Goal: Transaction & Acquisition: Purchase product/service

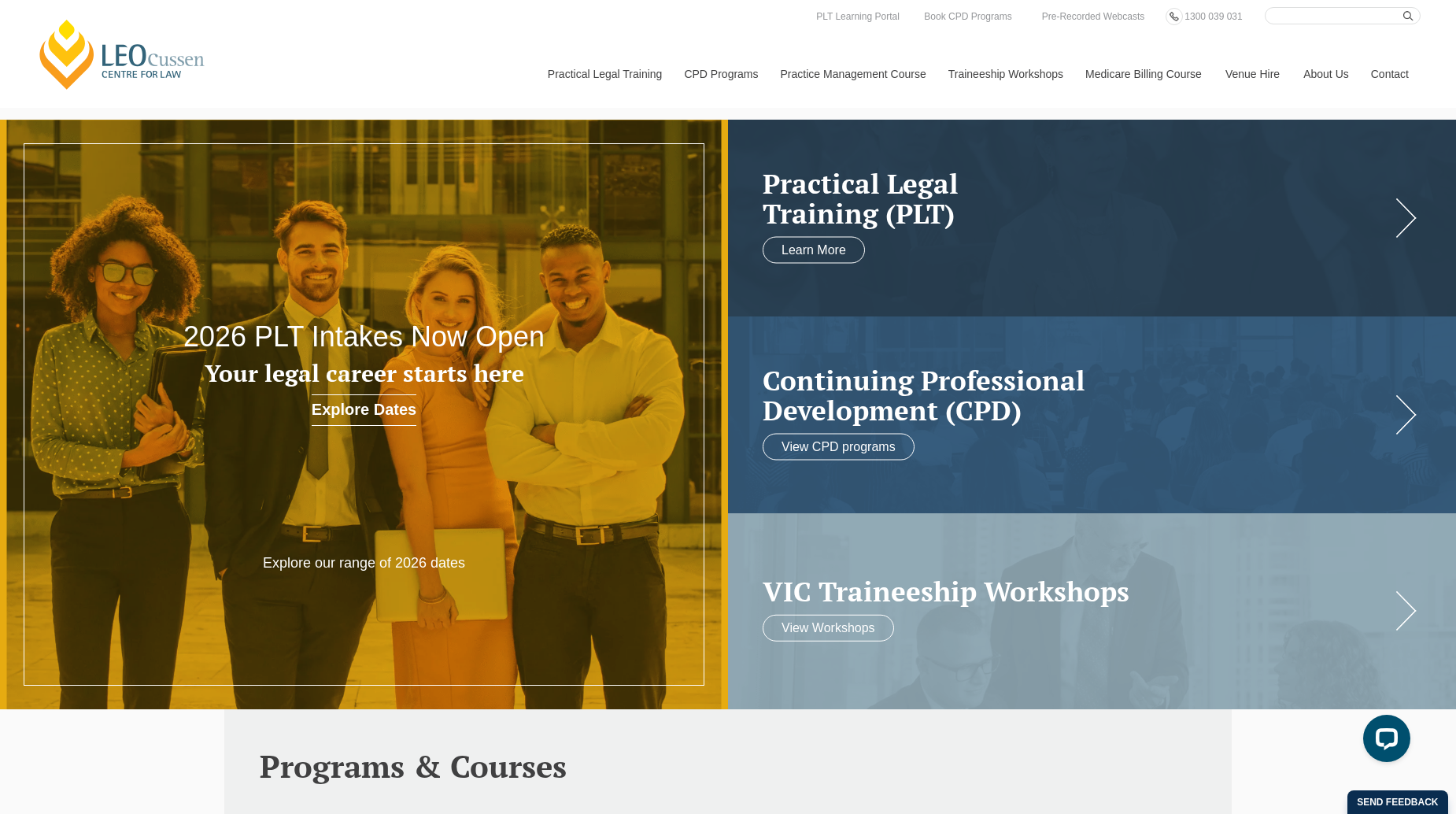
click at [152, 67] on link "[PERSON_NAME] Centre for Law" at bounding box center [122, 53] width 174 height 74
click at [940, 14] on link "Book CPD Programs" at bounding box center [967, 16] width 91 height 17
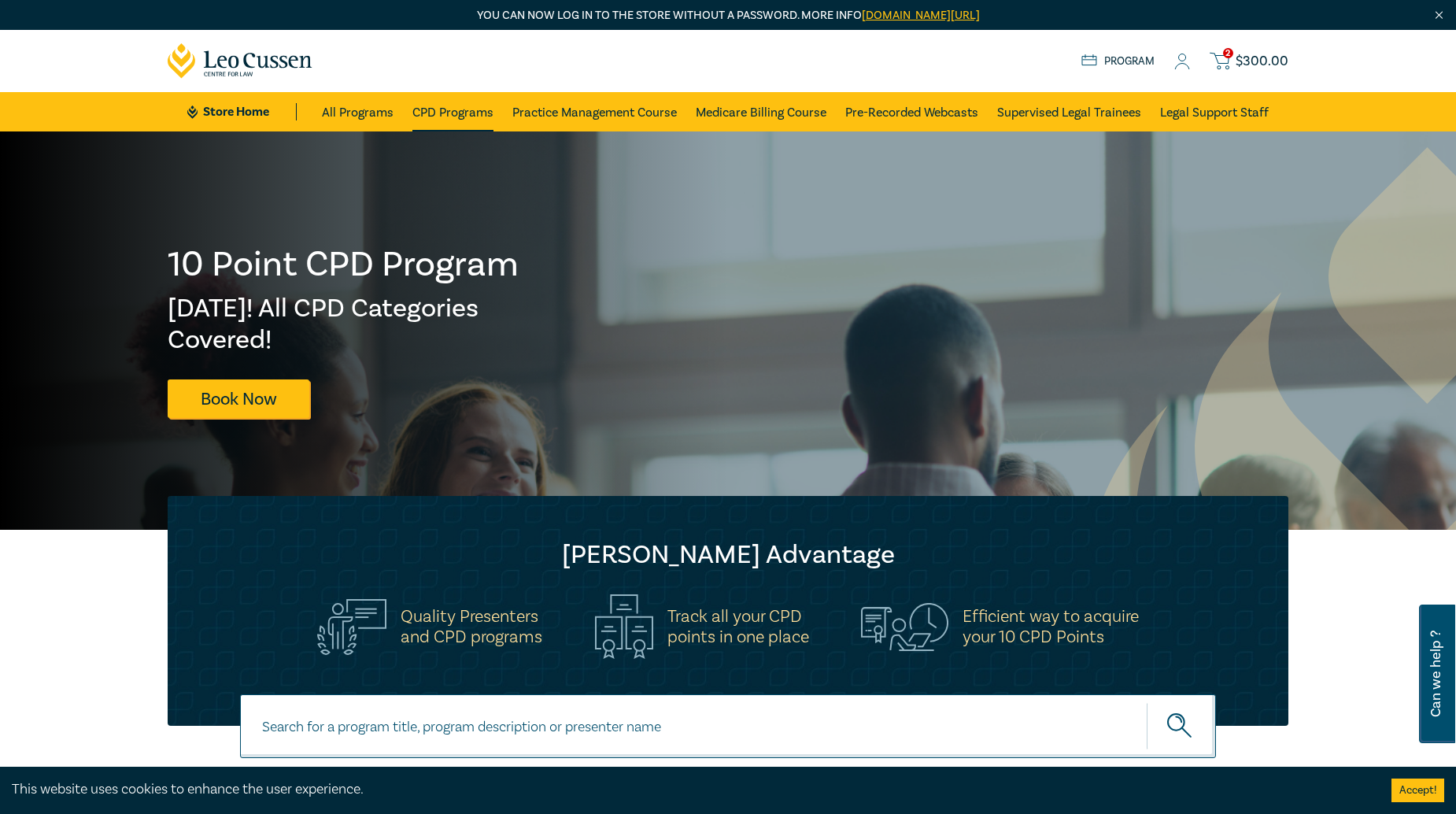
click at [460, 110] on link "CPD Programs" at bounding box center [453, 112] width 81 height 39
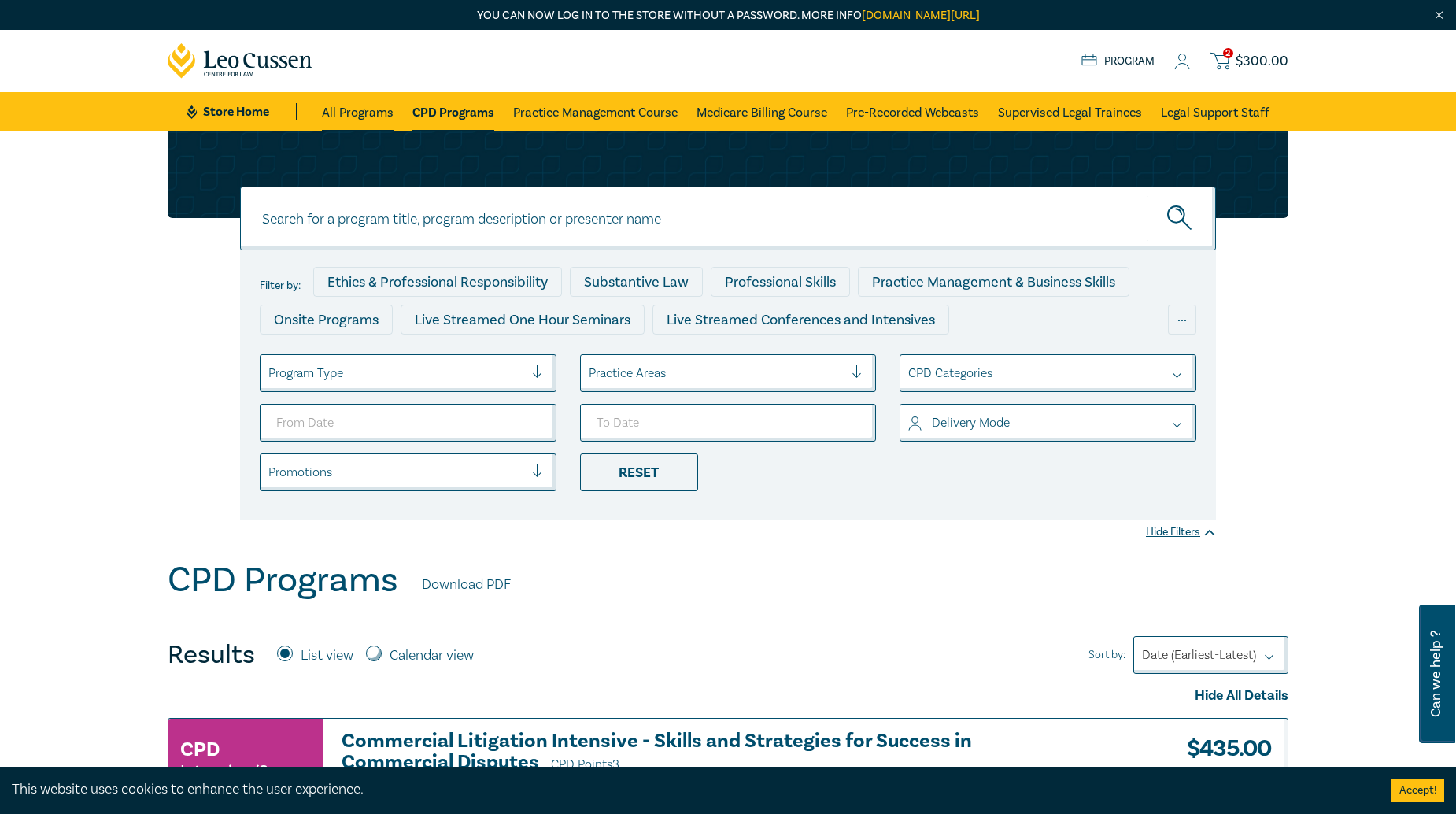
click at [354, 108] on link "All Programs" at bounding box center [357, 112] width 72 height 39
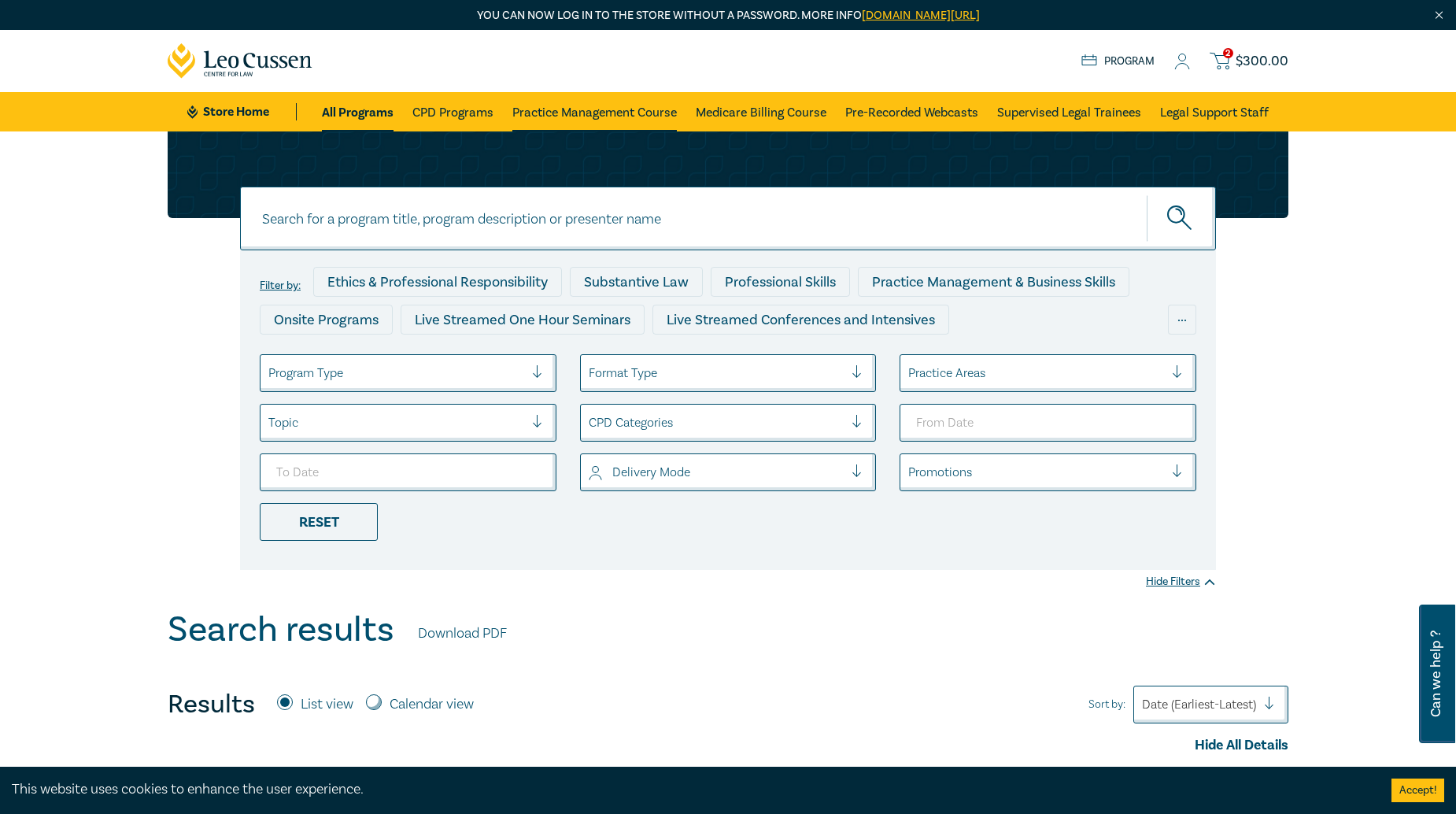
click at [568, 119] on link "Practice Management Course" at bounding box center [595, 112] width 164 height 39
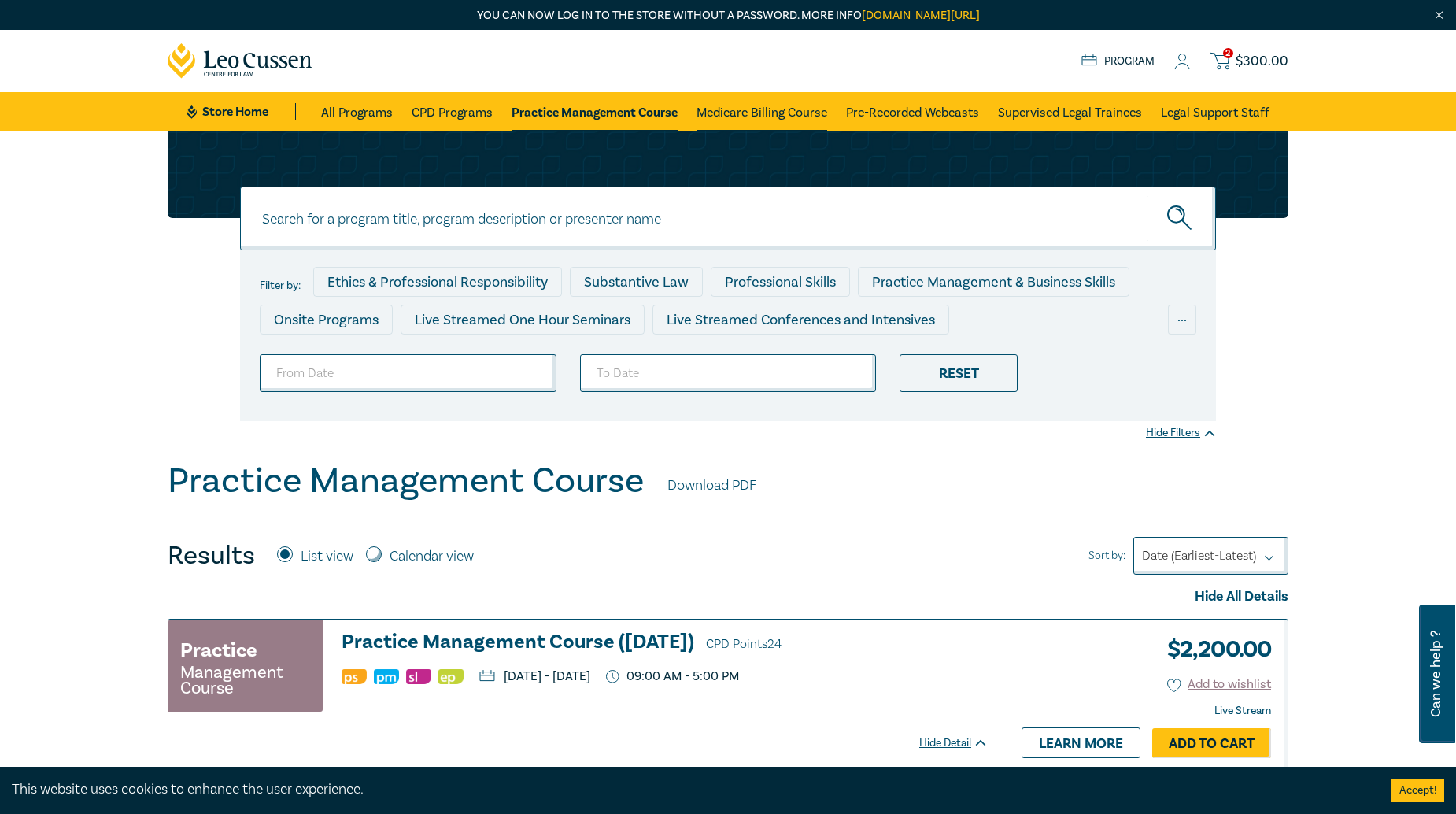
click at [734, 118] on link "Medicare Billing Course" at bounding box center [761, 112] width 130 height 39
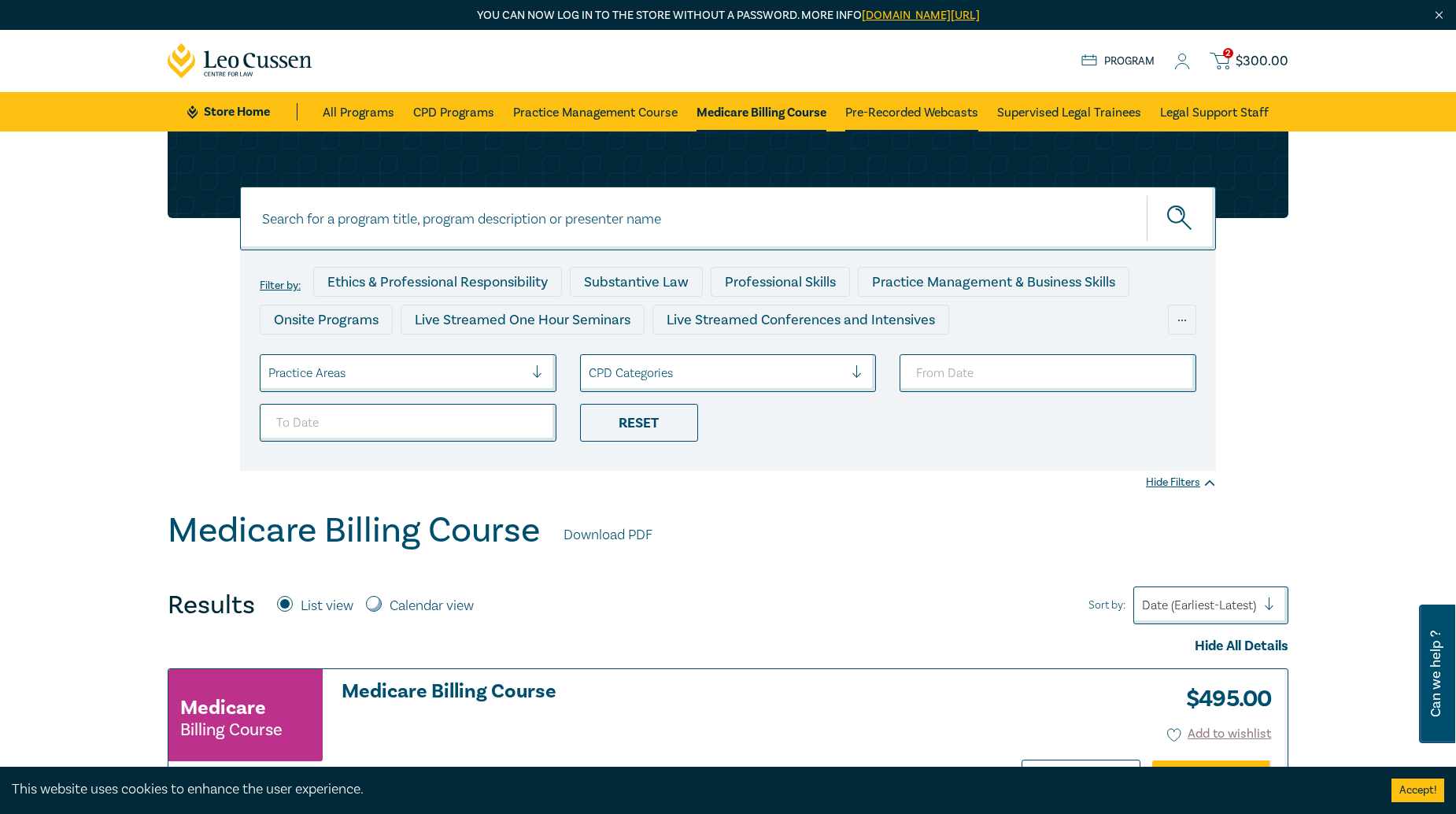
click at [887, 114] on link "Pre-Recorded Webcasts" at bounding box center [911, 112] width 133 height 39
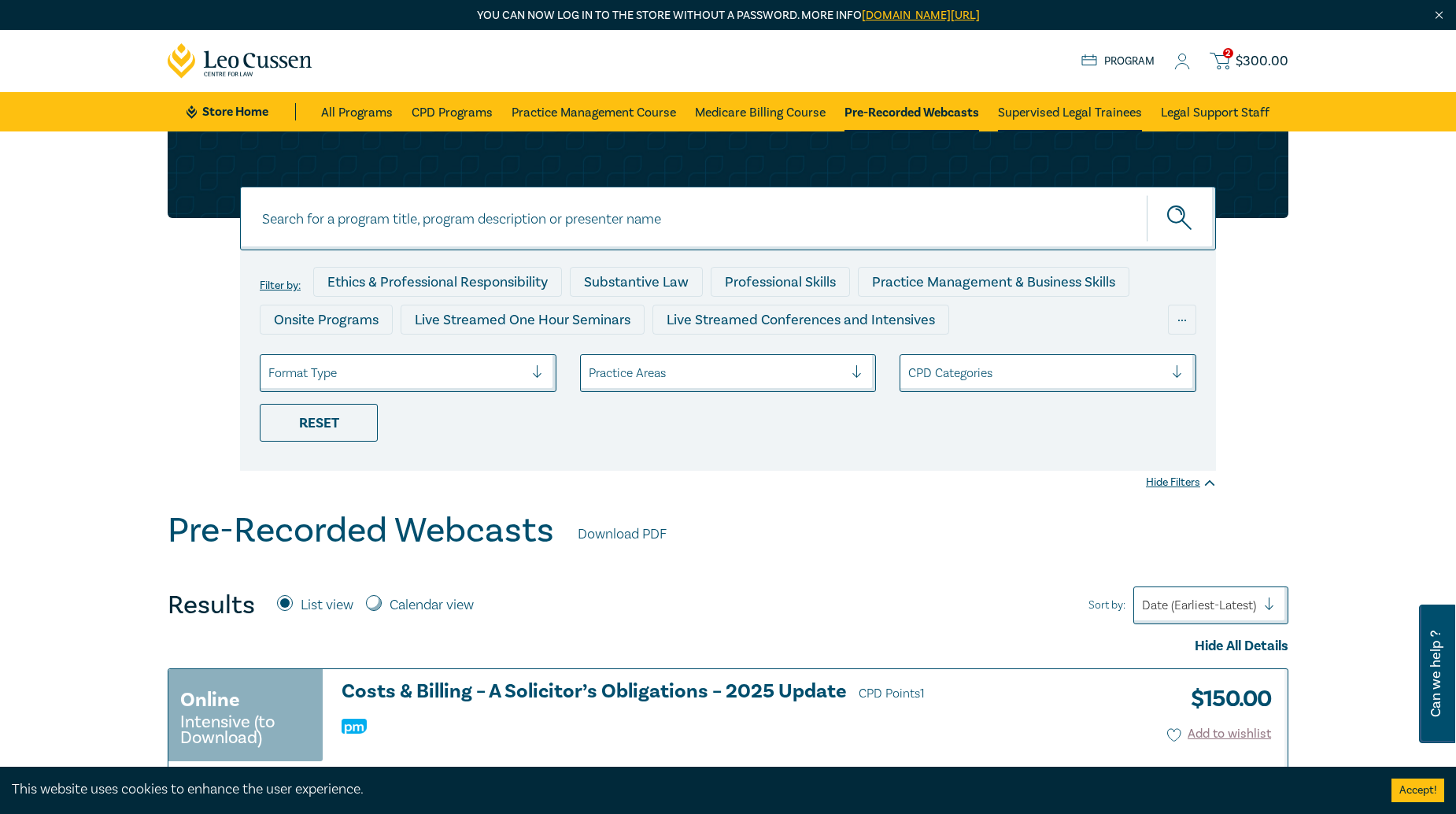
click at [1055, 119] on link "Supervised Legal Trainees" at bounding box center [1070, 112] width 144 height 39
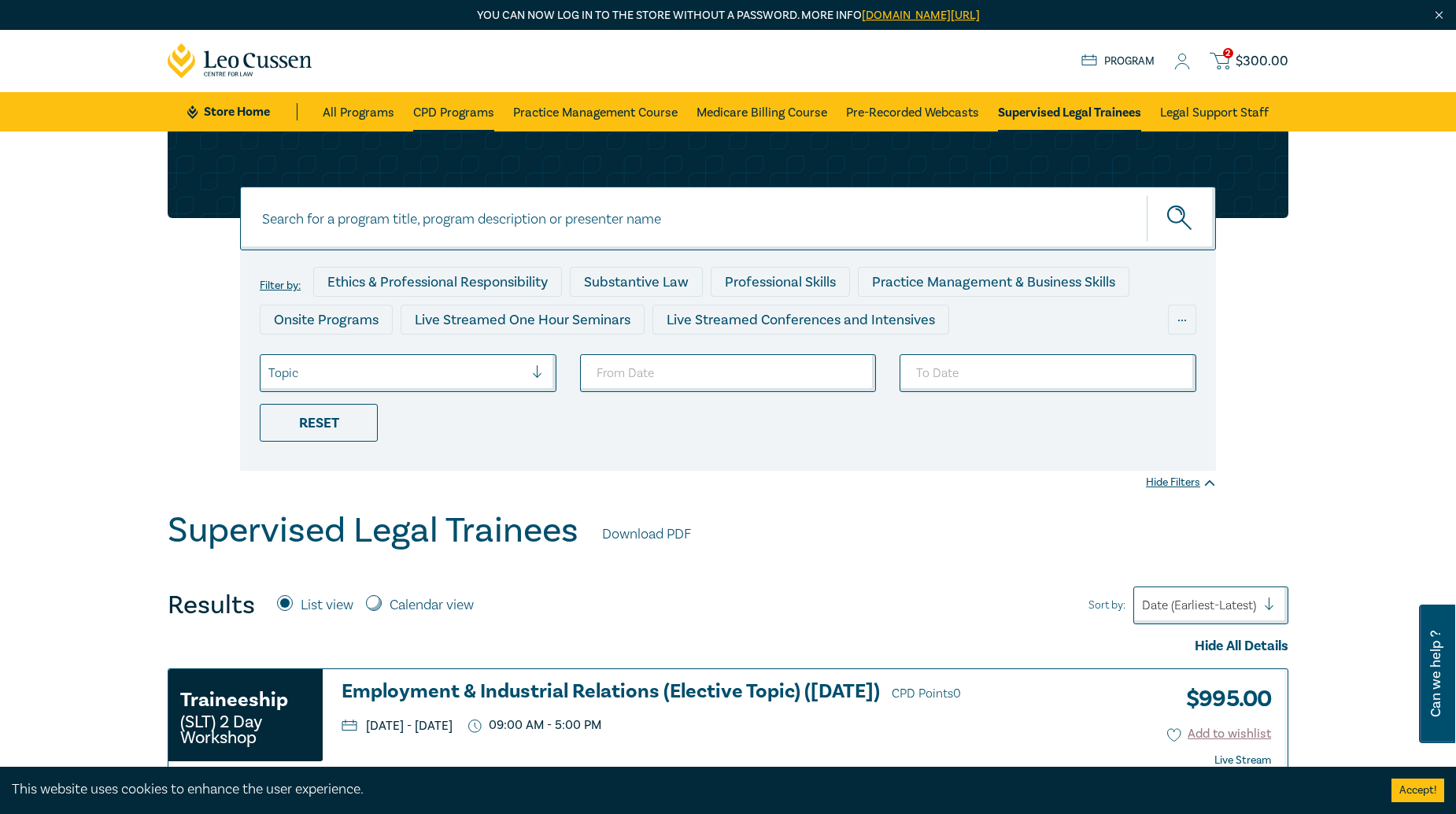
click at [450, 106] on link "CPD Programs" at bounding box center [454, 112] width 81 height 39
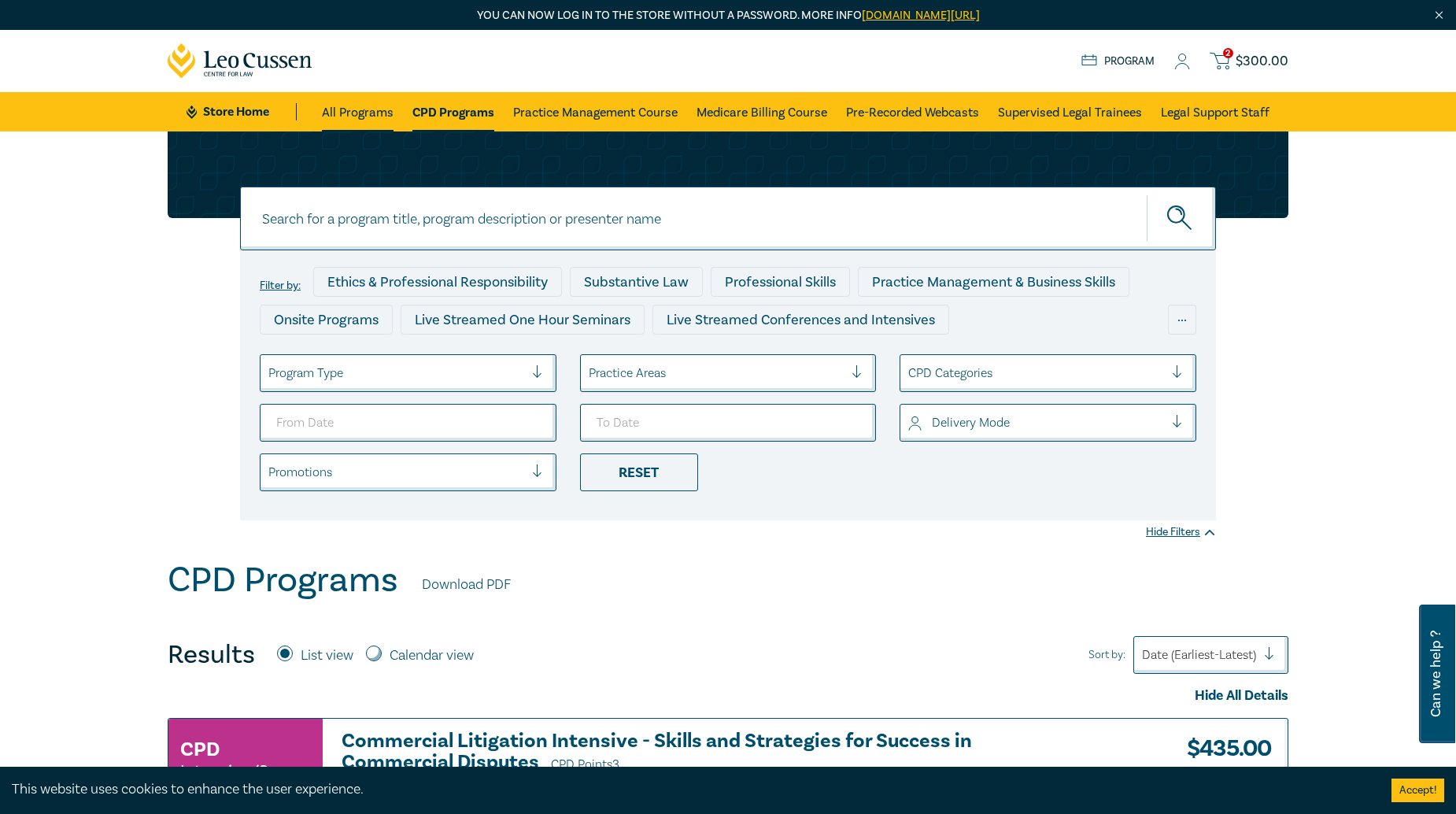
click at [372, 116] on link "All Programs" at bounding box center [357, 112] width 72 height 39
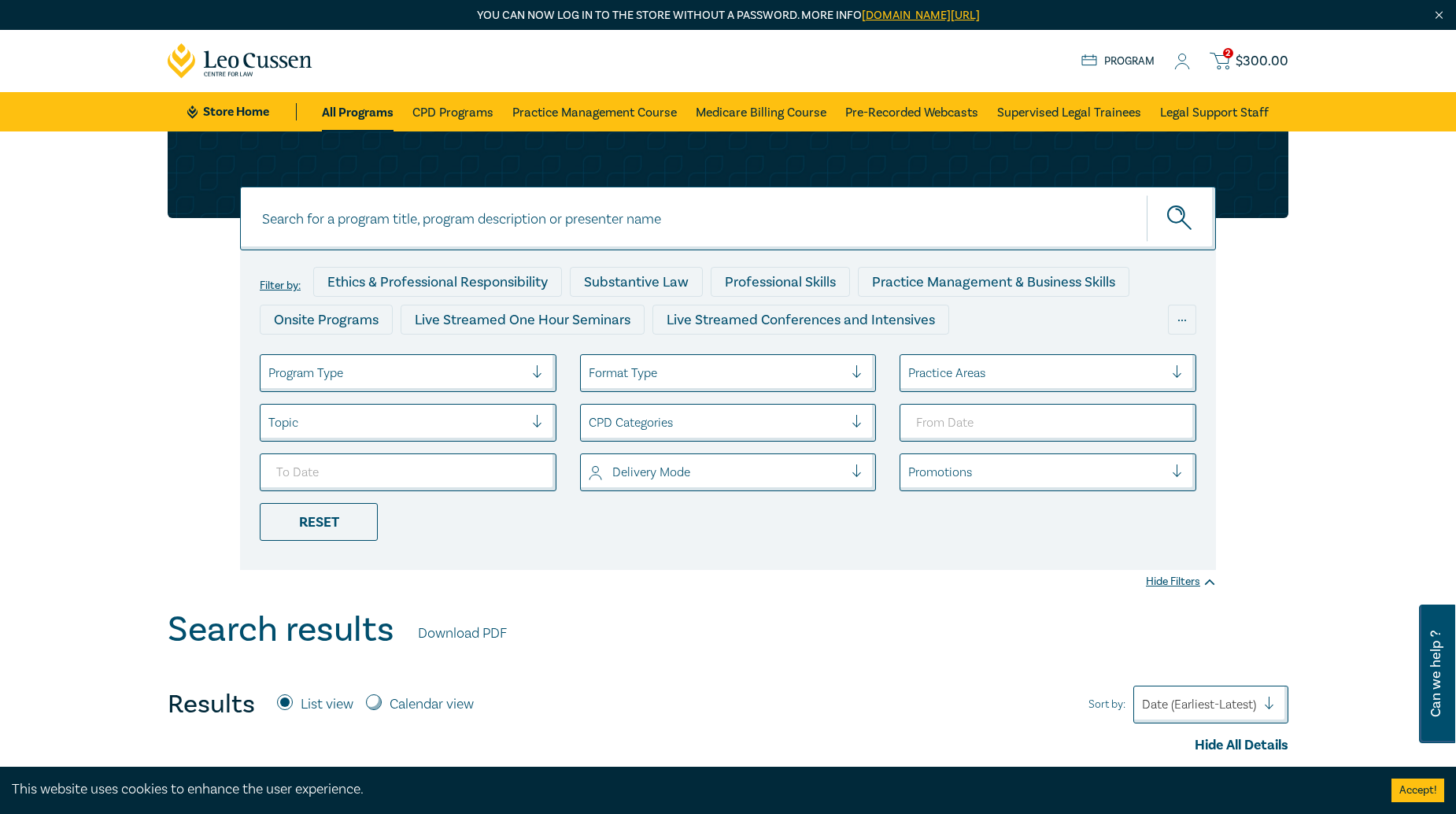
click at [1187, 57] on circle at bounding box center [1182, 58] width 7 height 7
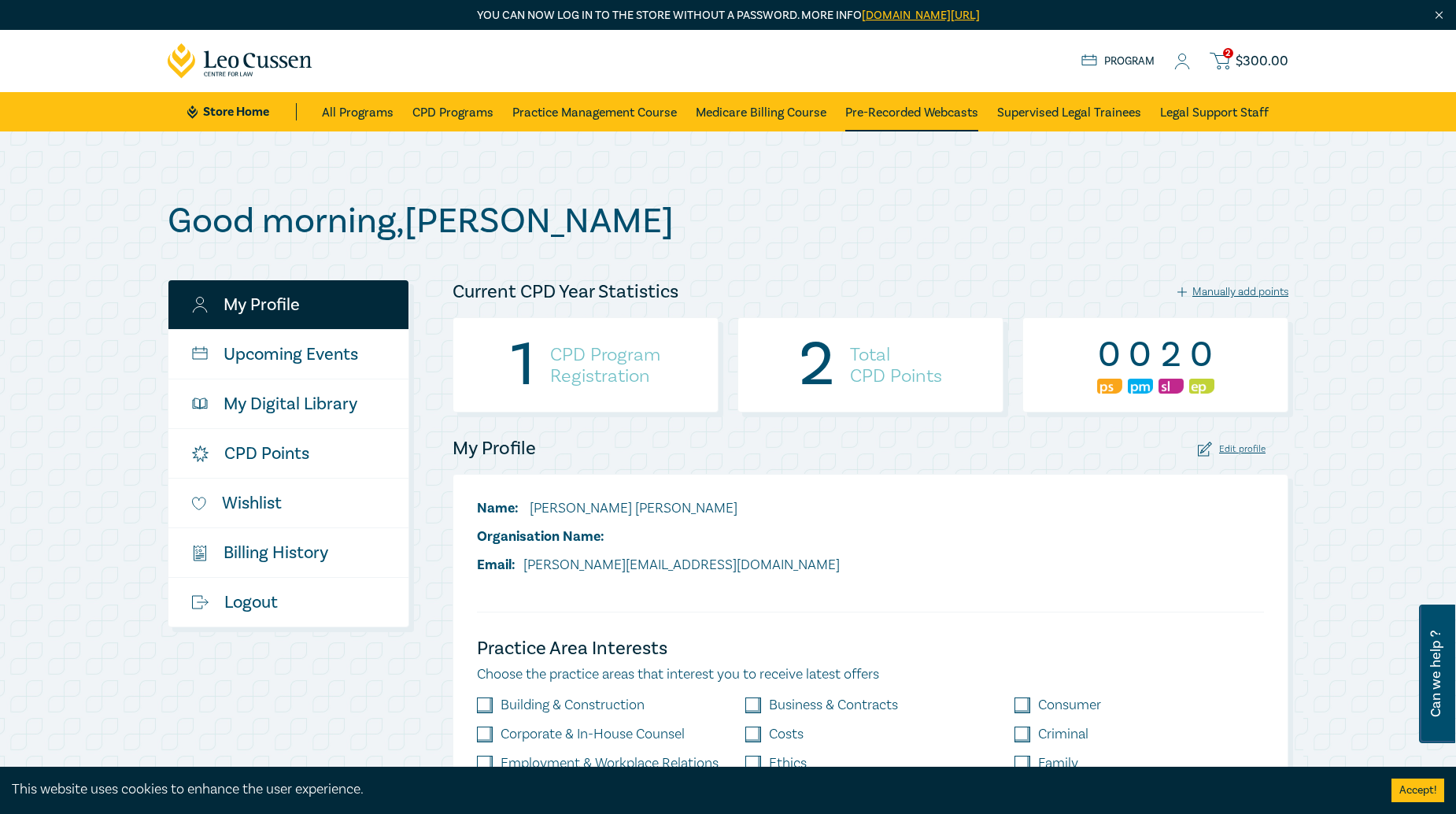
click at [854, 111] on link "Pre-Recorded Webcasts" at bounding box center [911, 112] width 133 height 39
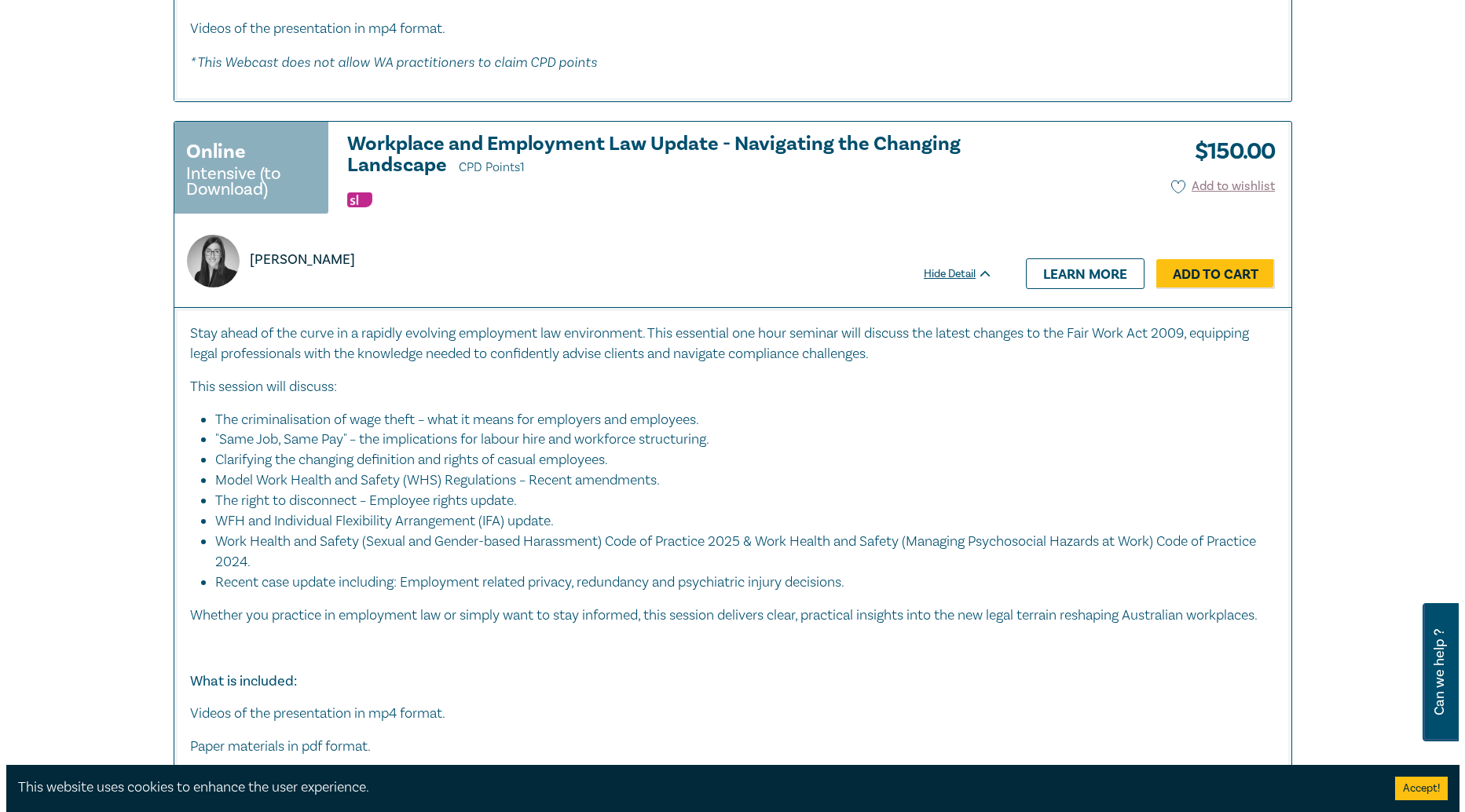
scroll to position [6420, 0]
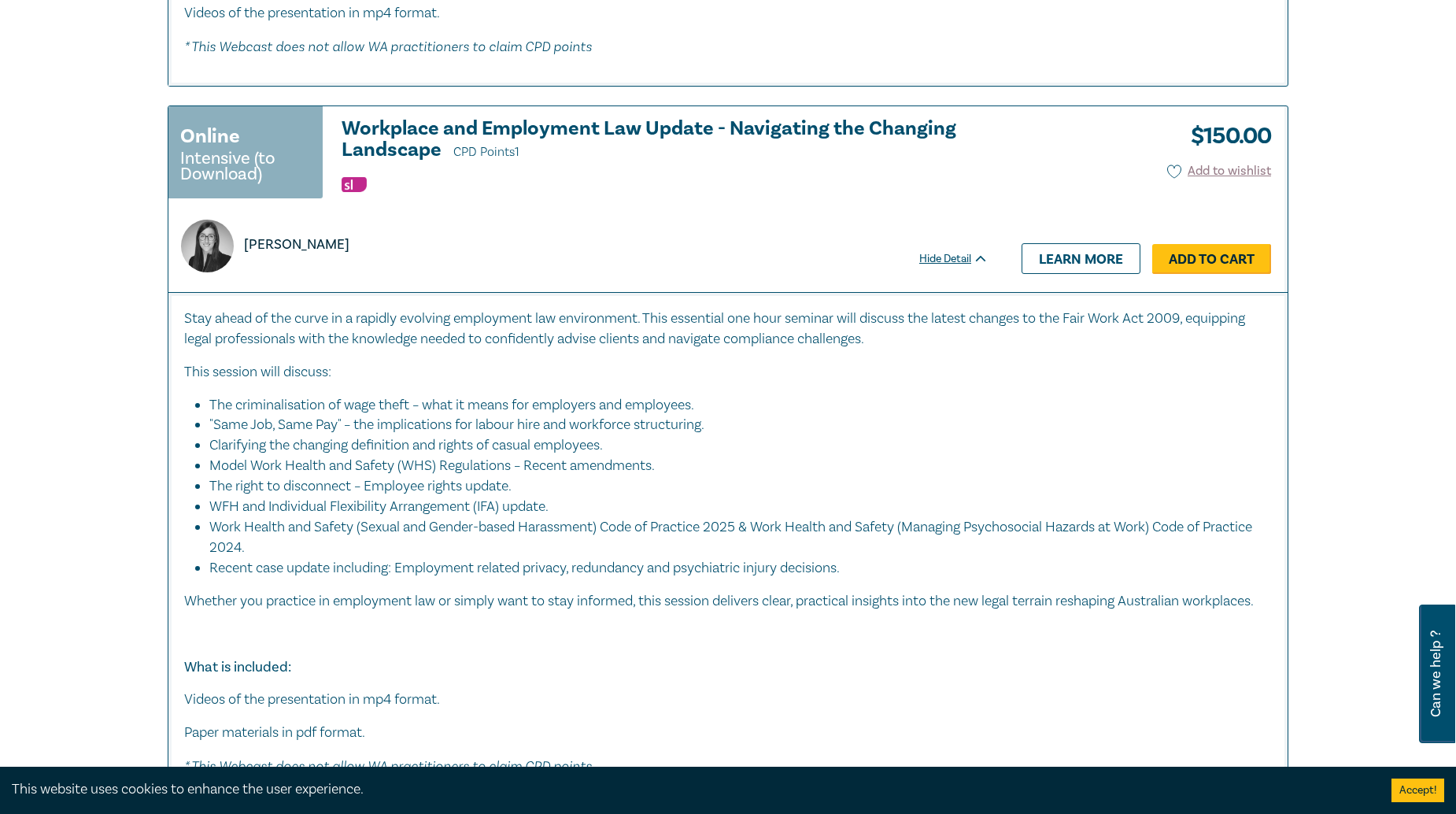
click at [1176, 274] on link "Add to Cart" at bounding box center [1212, 258] width 119 height 30
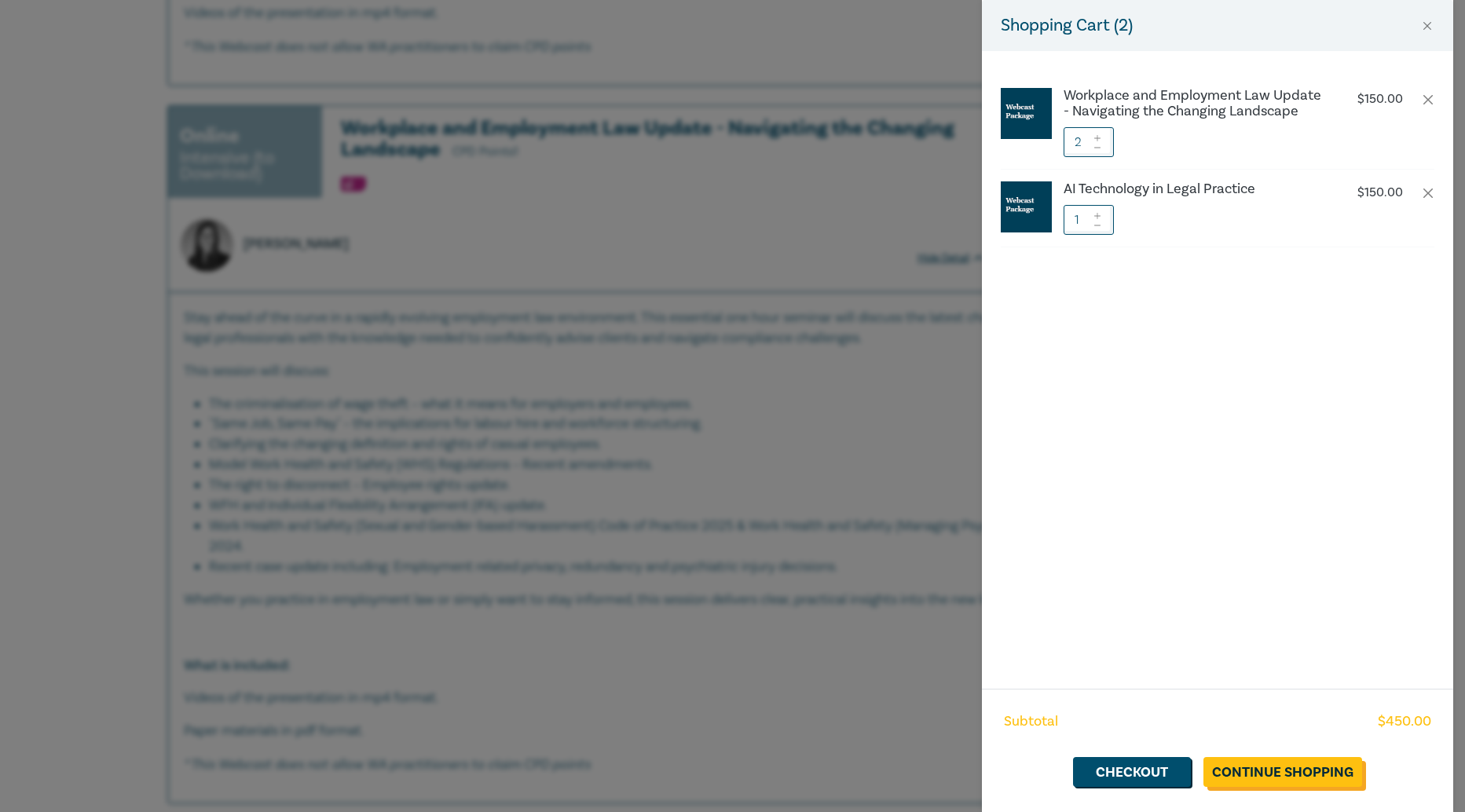
click at [1229, 767] on link "Continue Shopping" at bounding box center [1283, 771] width 159 height 30
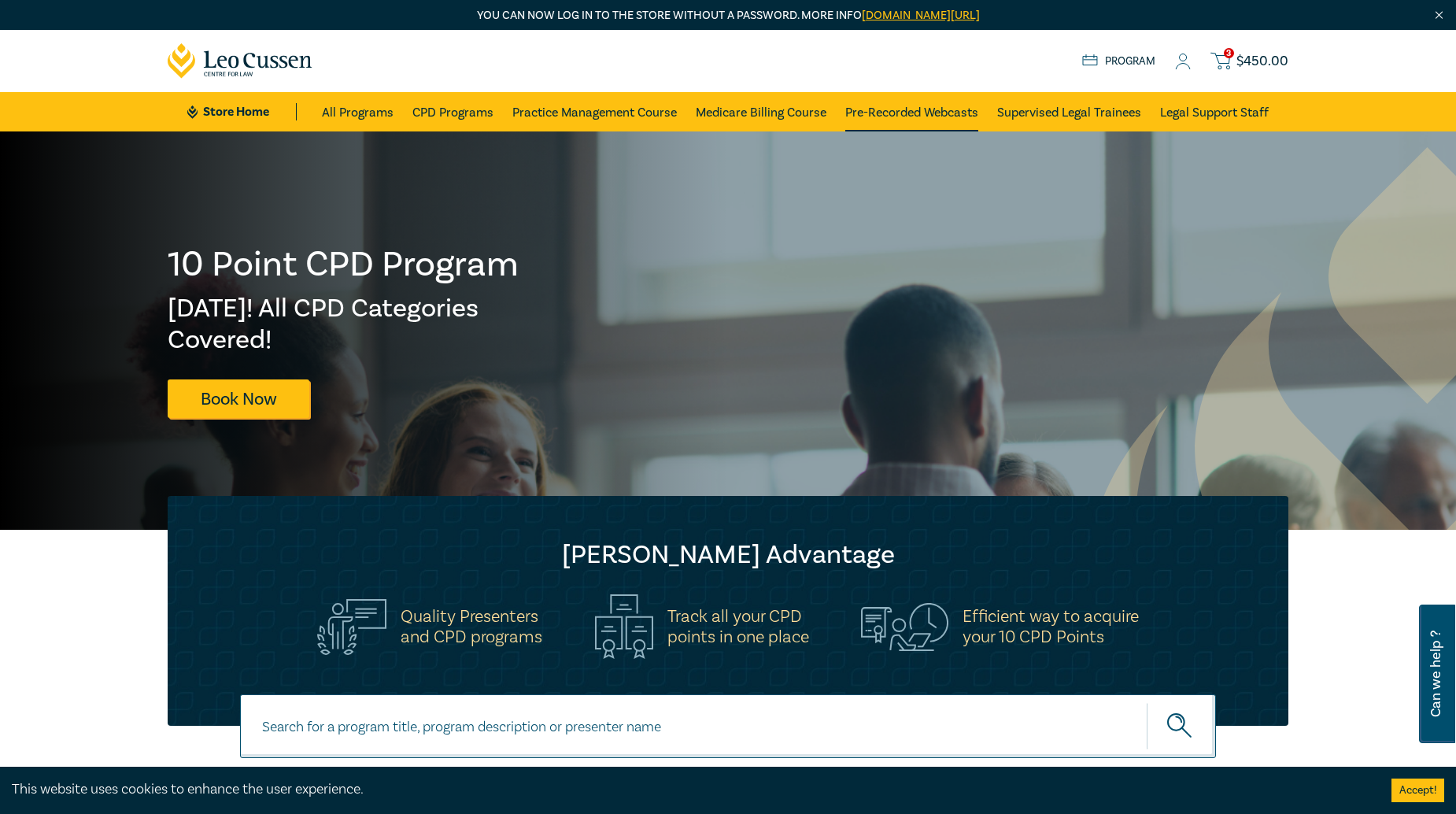
click at [869, 115] on link "Pre-Recorded Webcasts" at bounding box center [911, 112] width 133 height 39
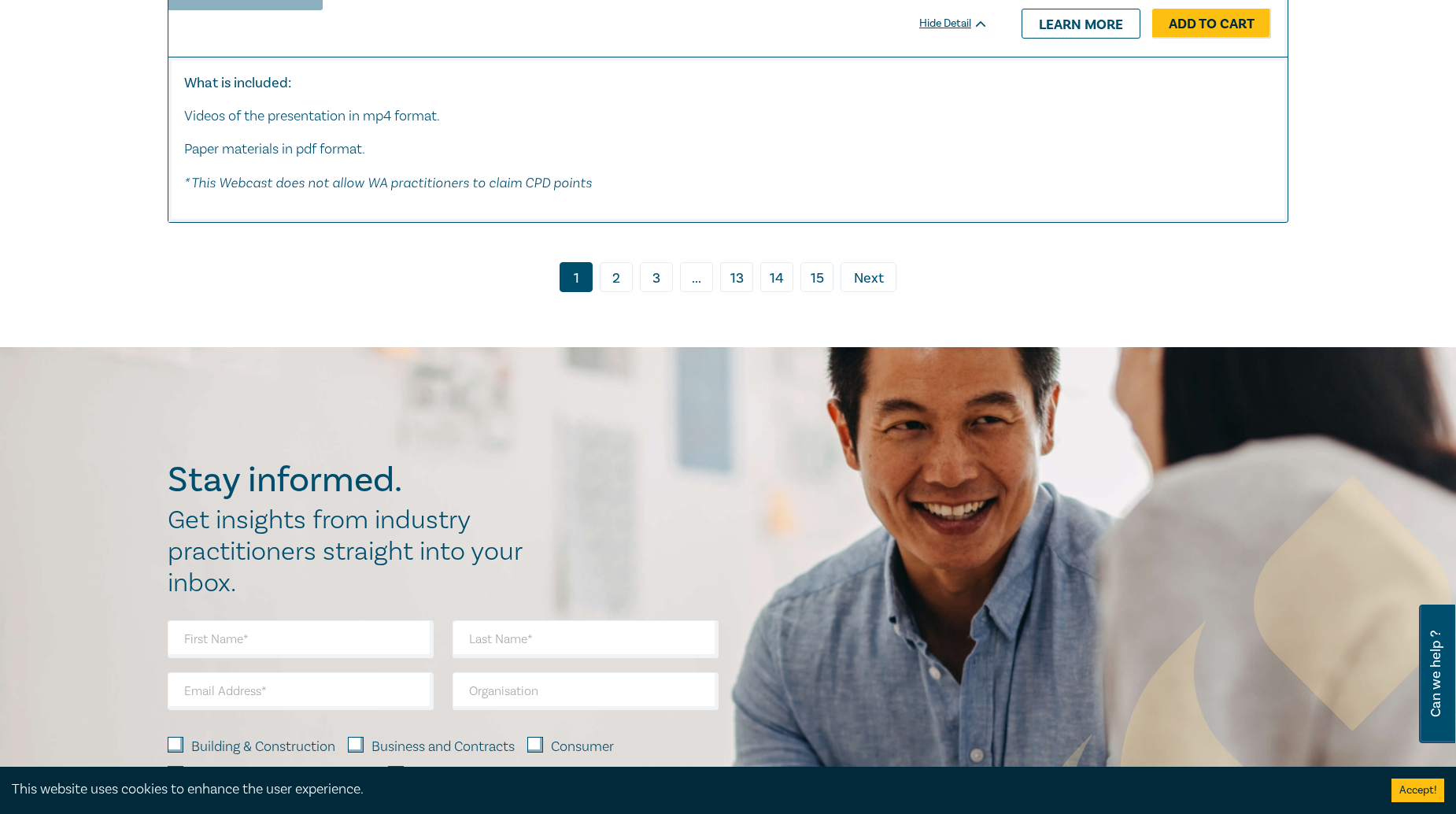
scroll to position [8535, 0]
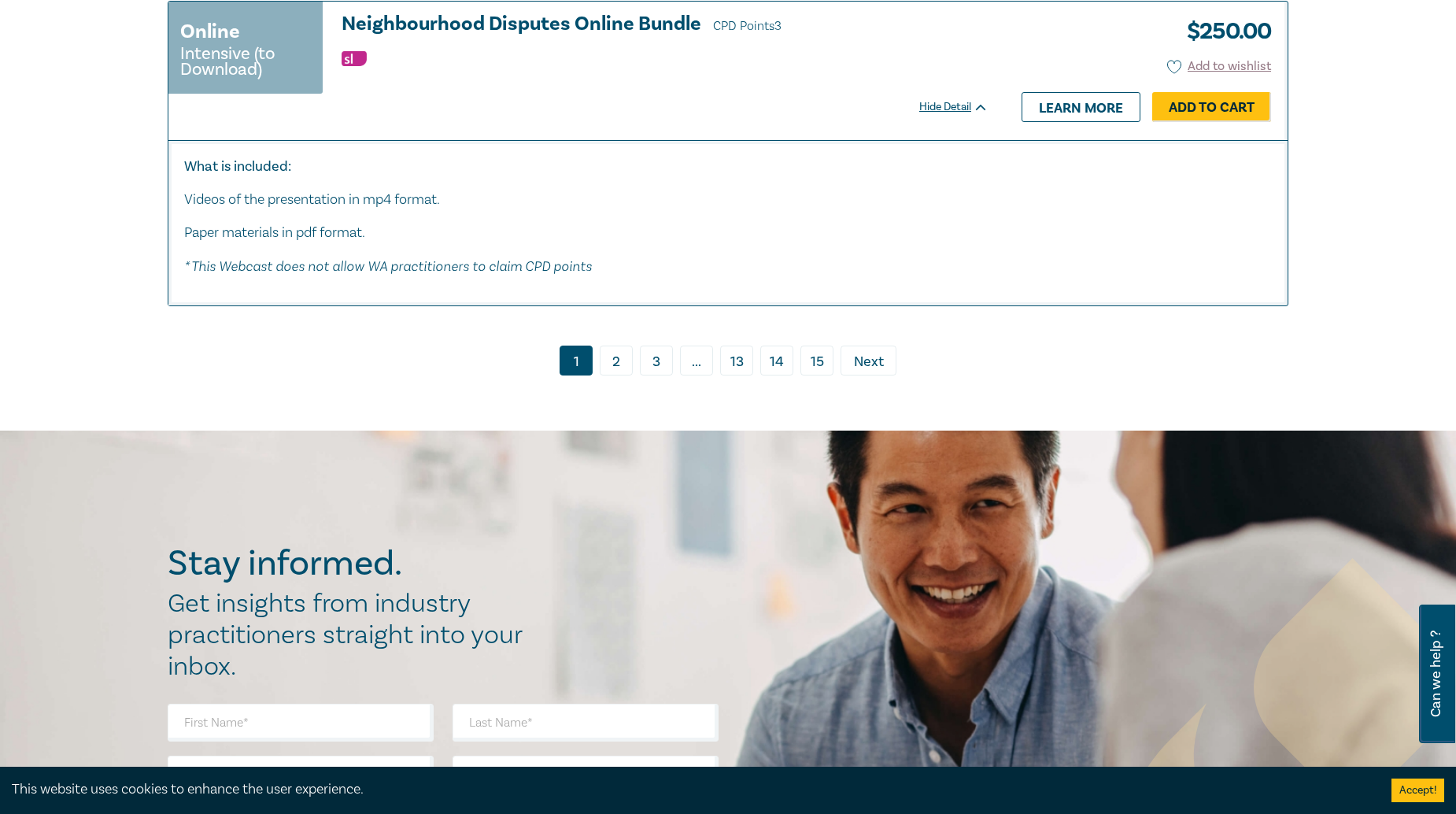
click at [612, 374] on link "2" at bounding box center [616, 360] width 33 height 30
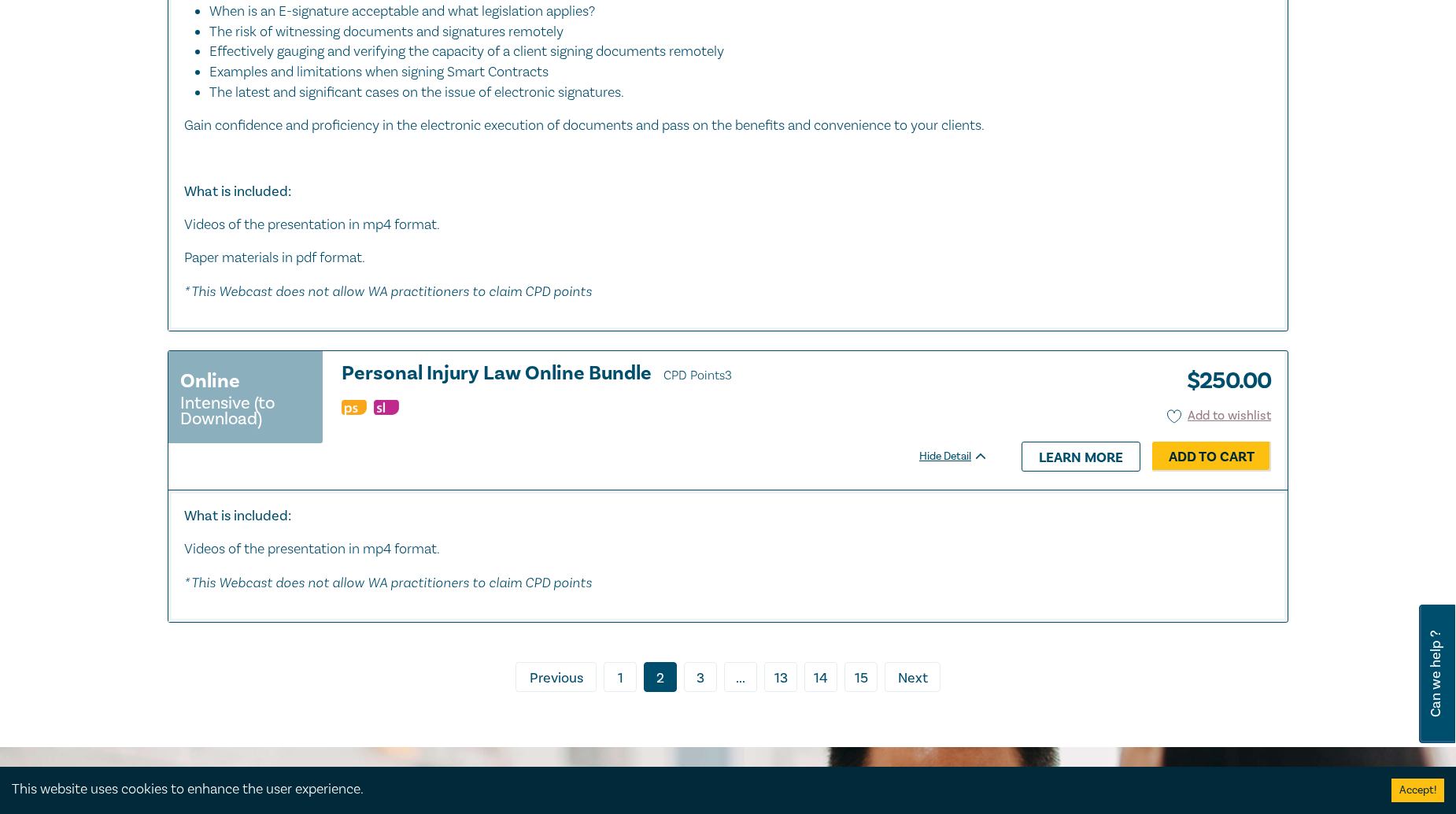
scroll to position [6925, 0]
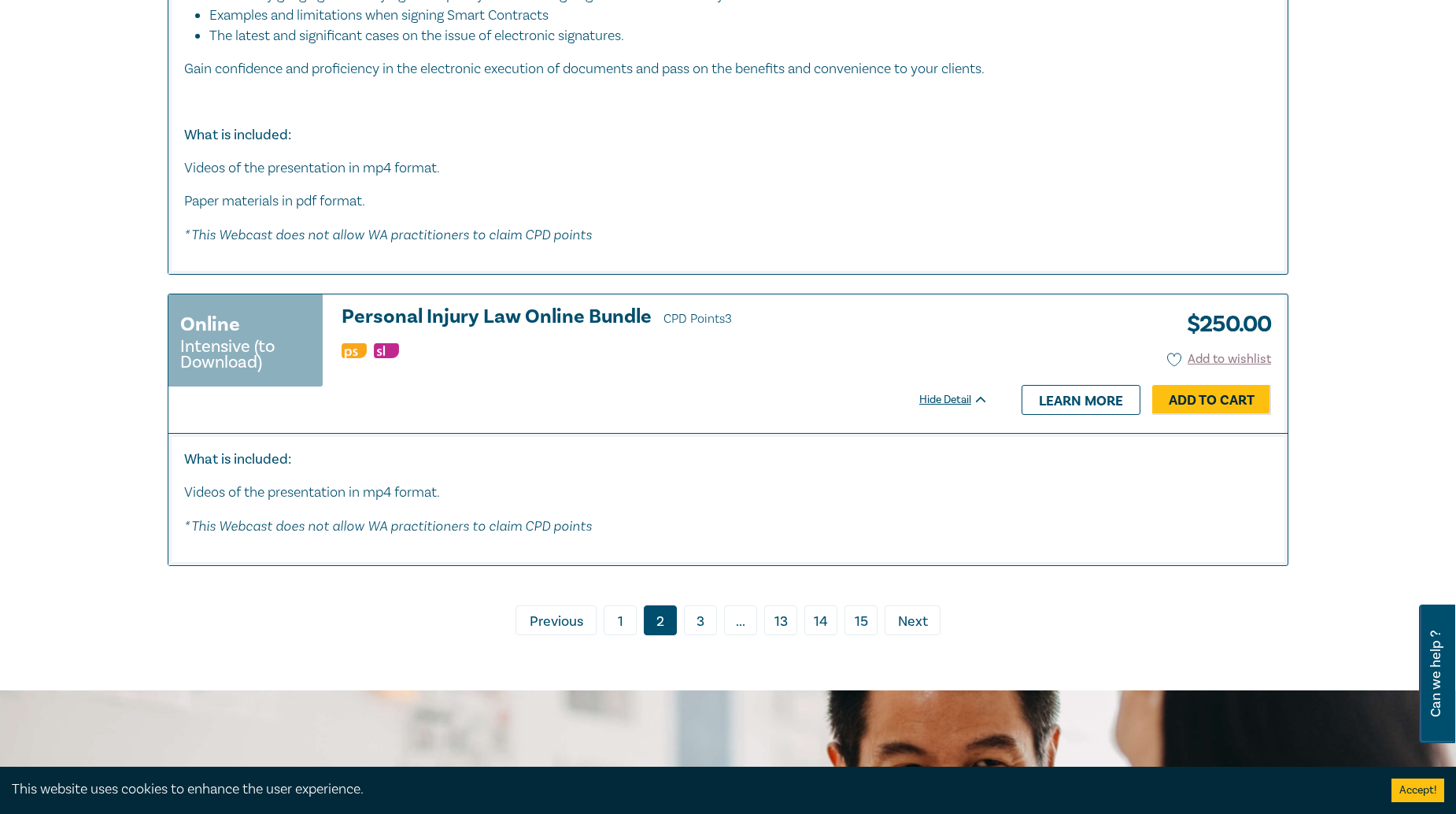
click at [705, 617] on link "3" at bounding box center [700, 620] width 33 height 30
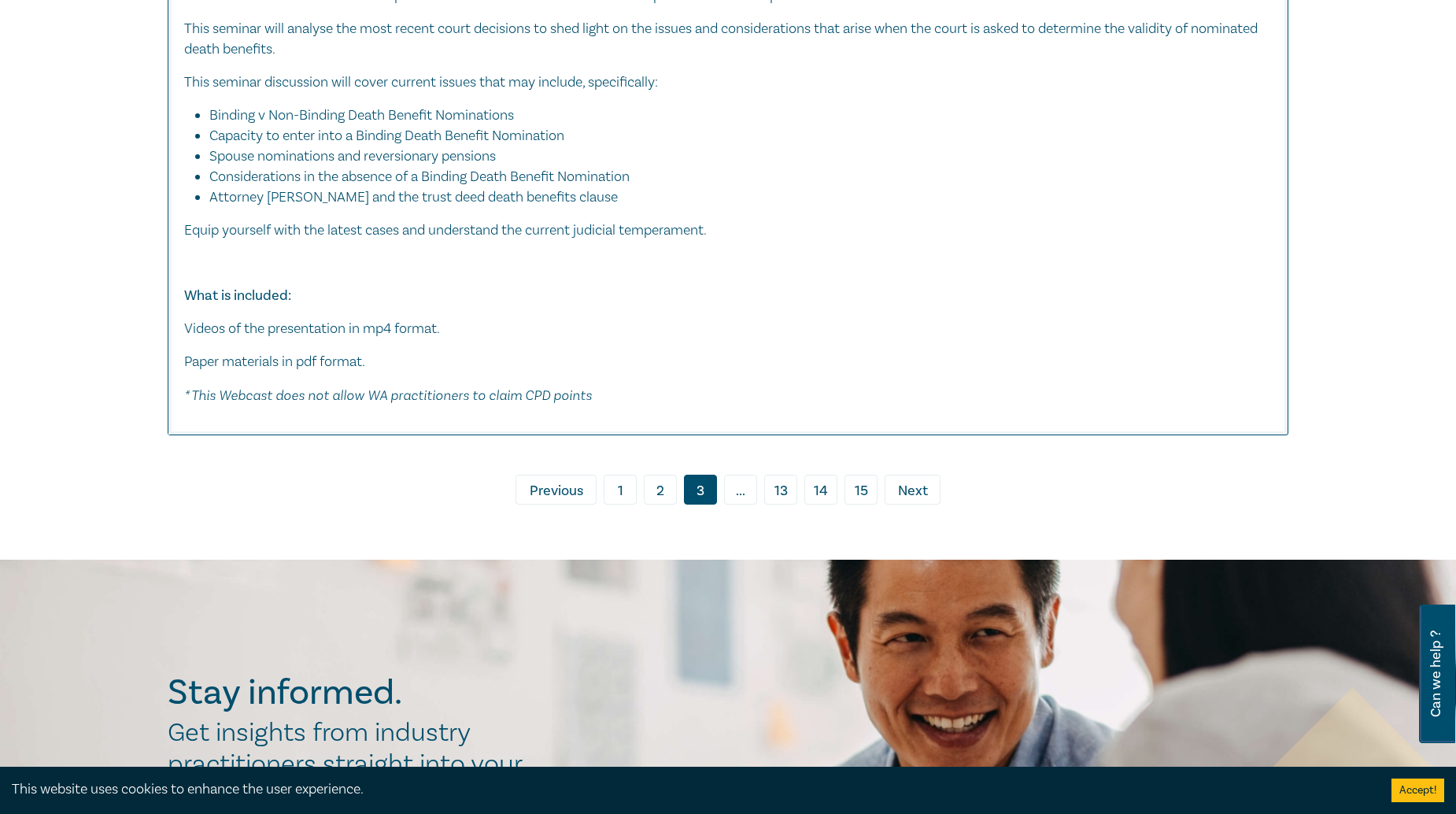
scroll to position [9837, 0]
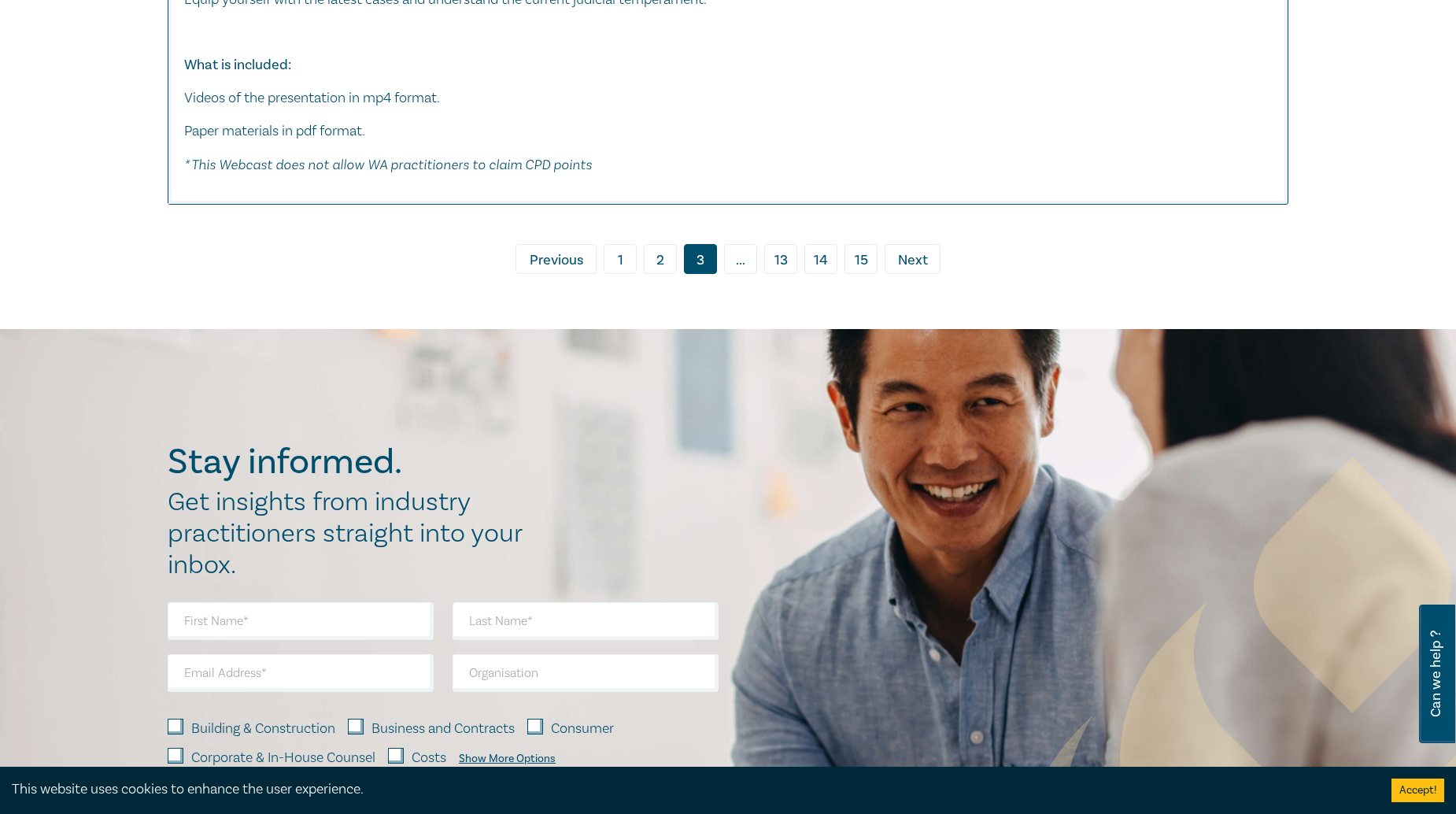
click at [918, 271] on span "Next" at bounding box center [912, 261] width 30 height 20
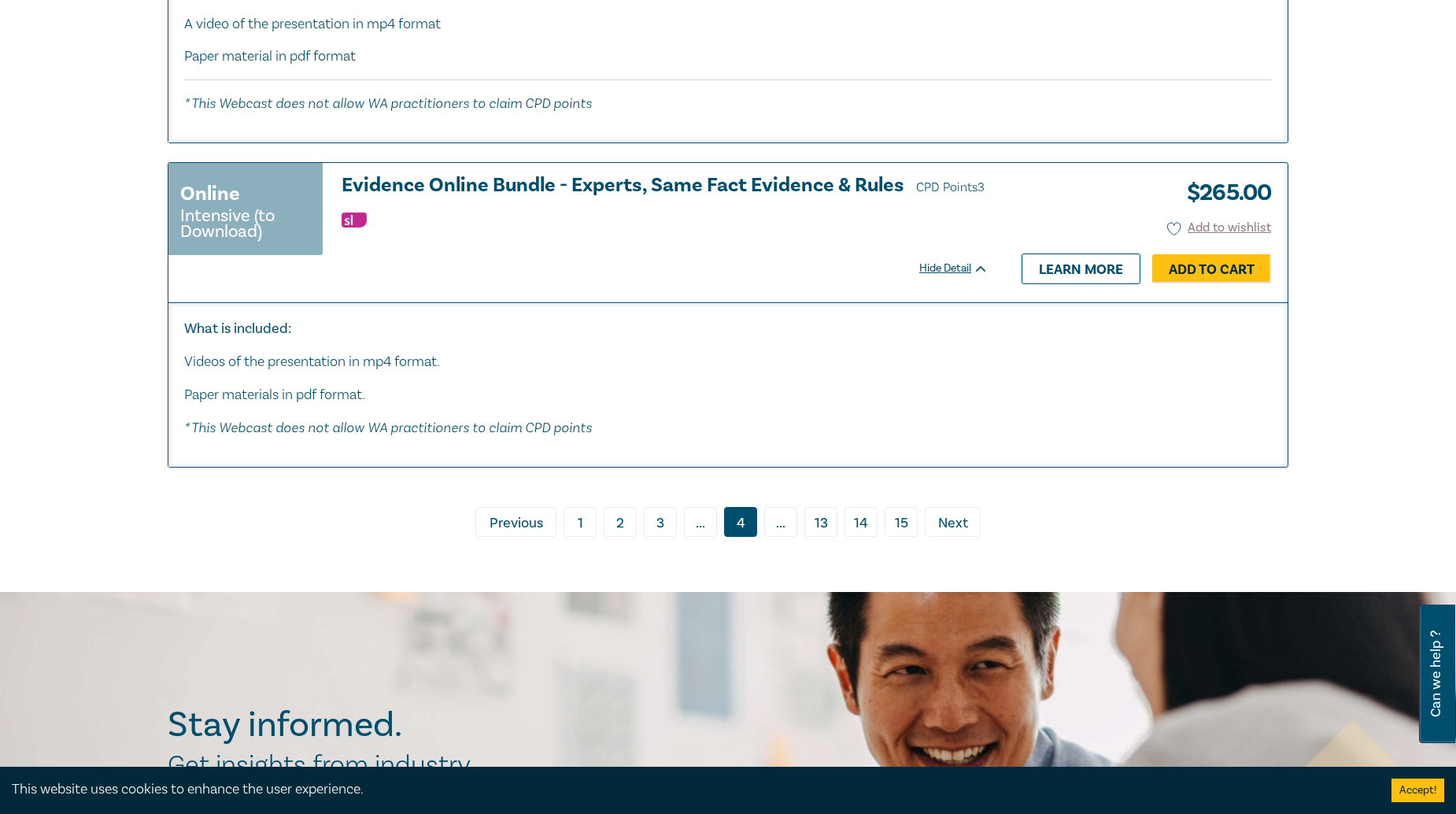
scroll to position [8197, 0]
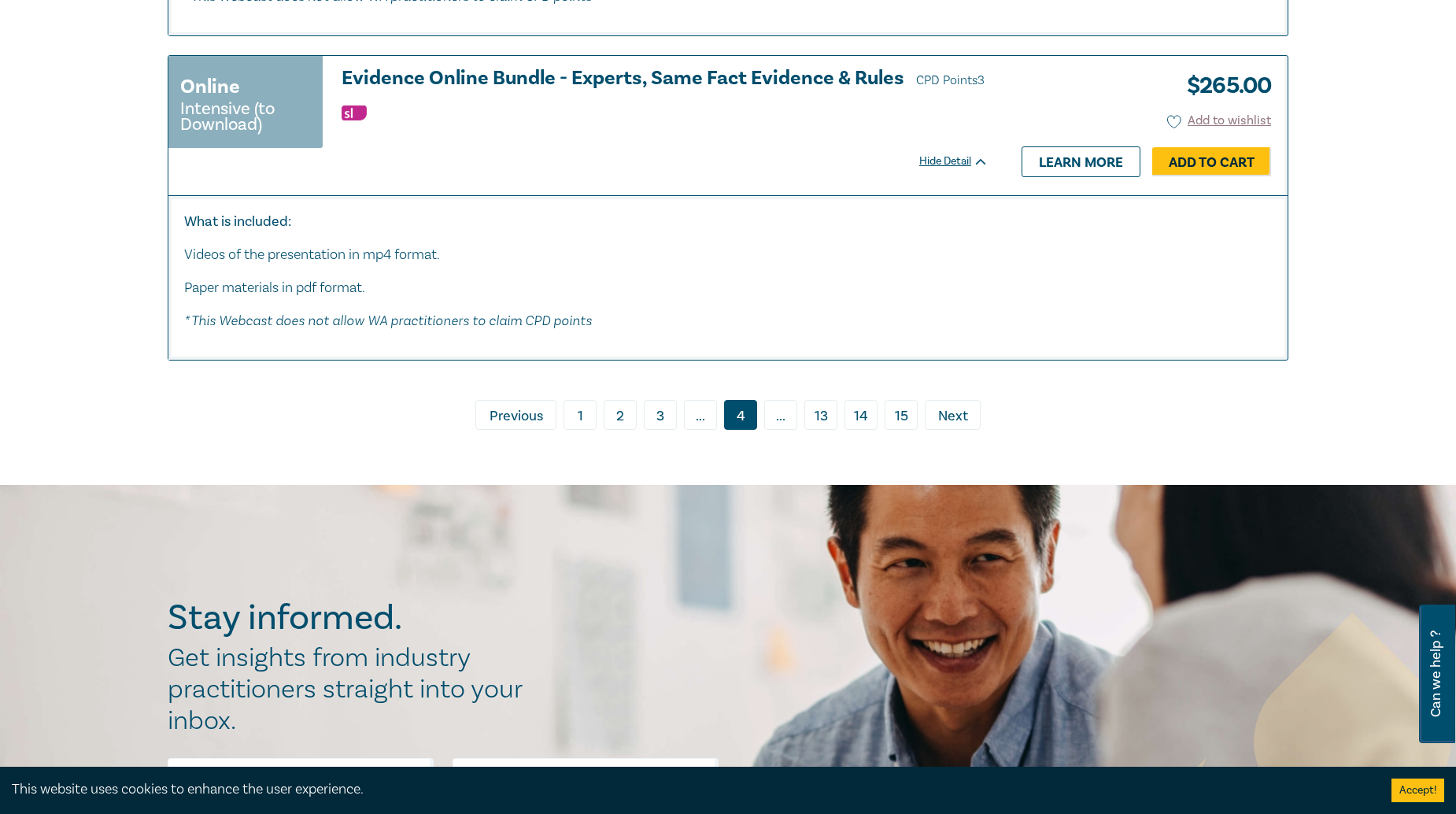
click at [794, 412] on span "..." at bounding box center [780, 414] width 33 height 30
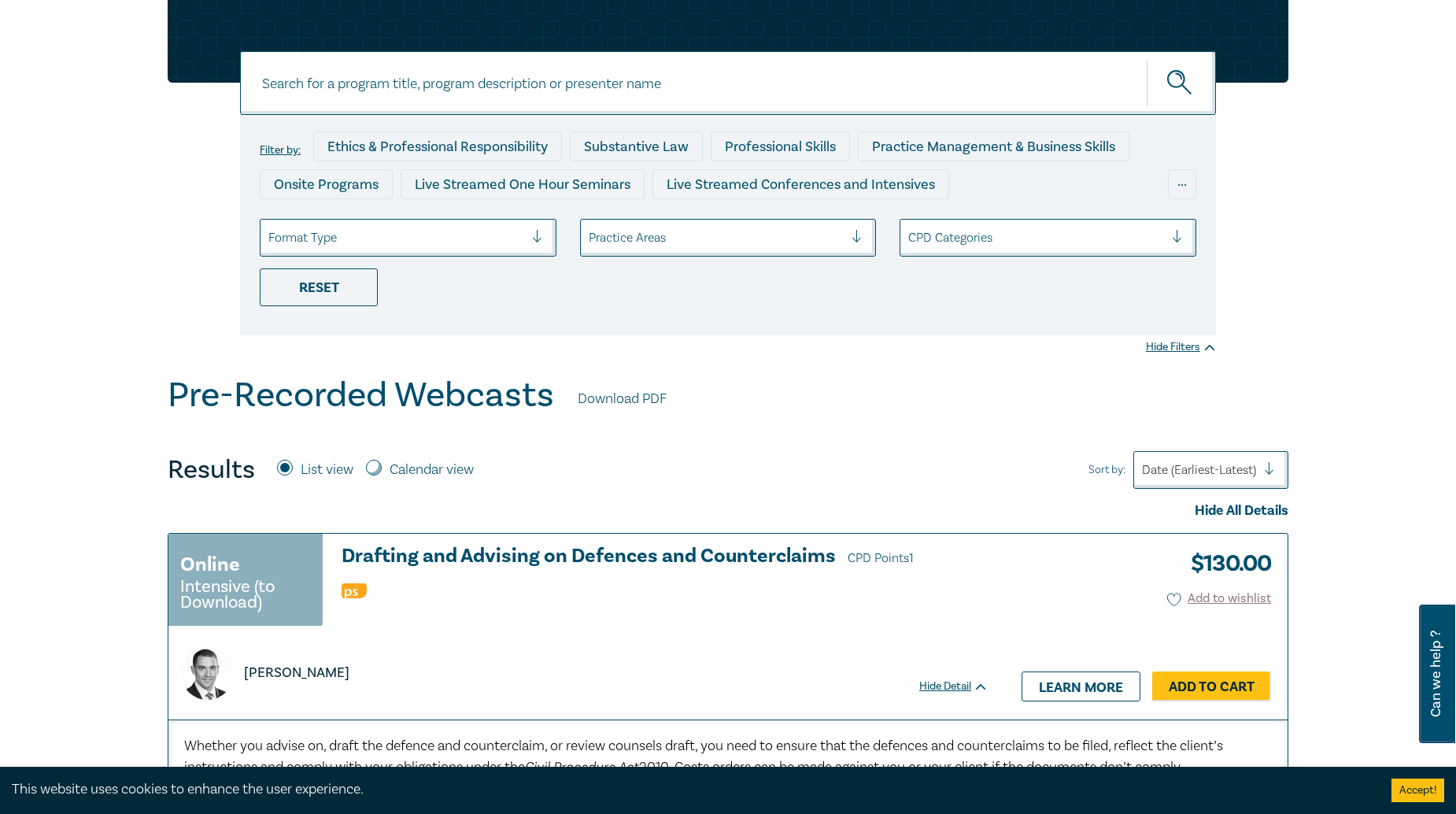
scroll to position [0, 0]
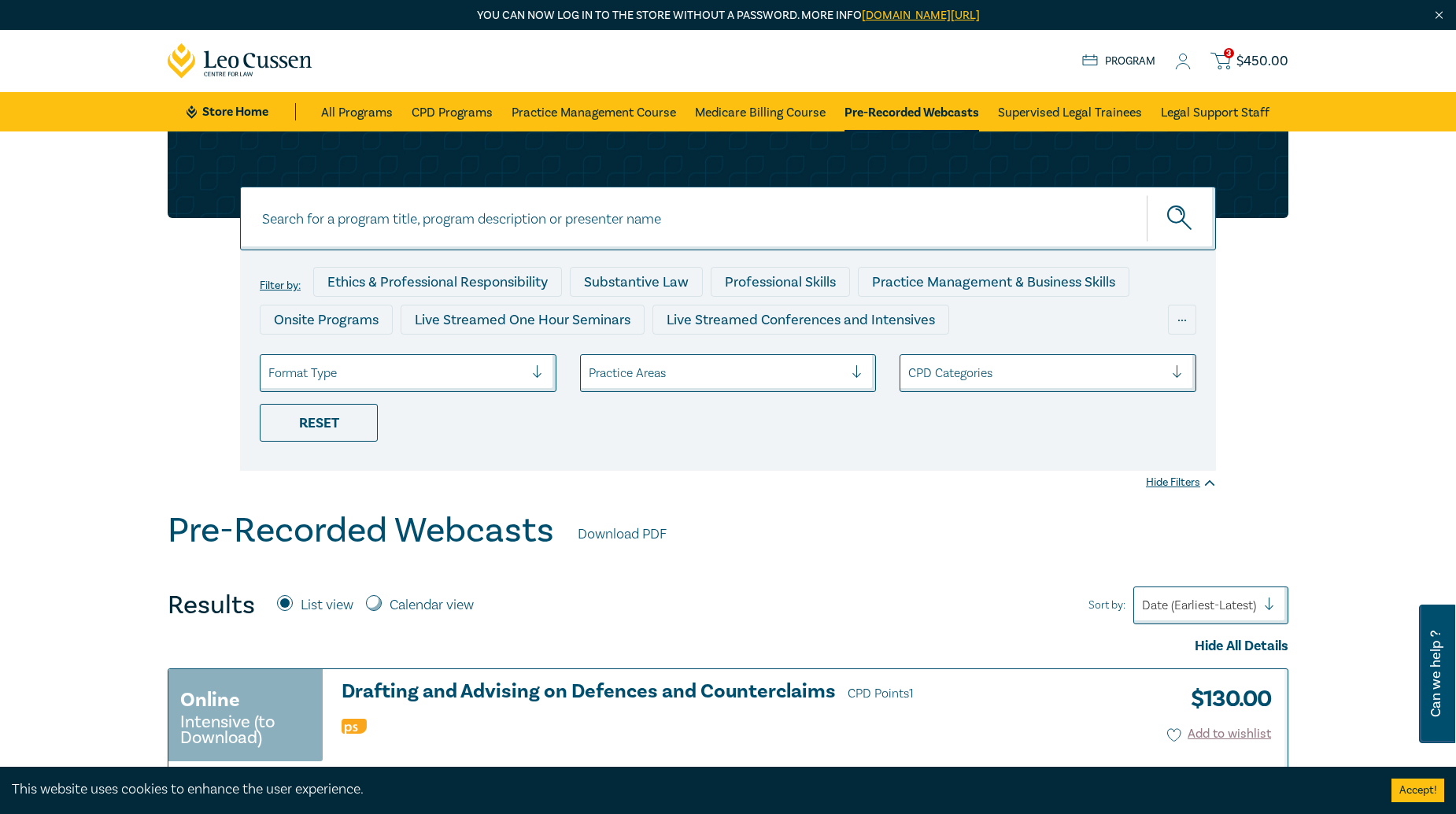
click at [1232, 49] on span "3" at bounding box center [1229, 53] width 10 height 10
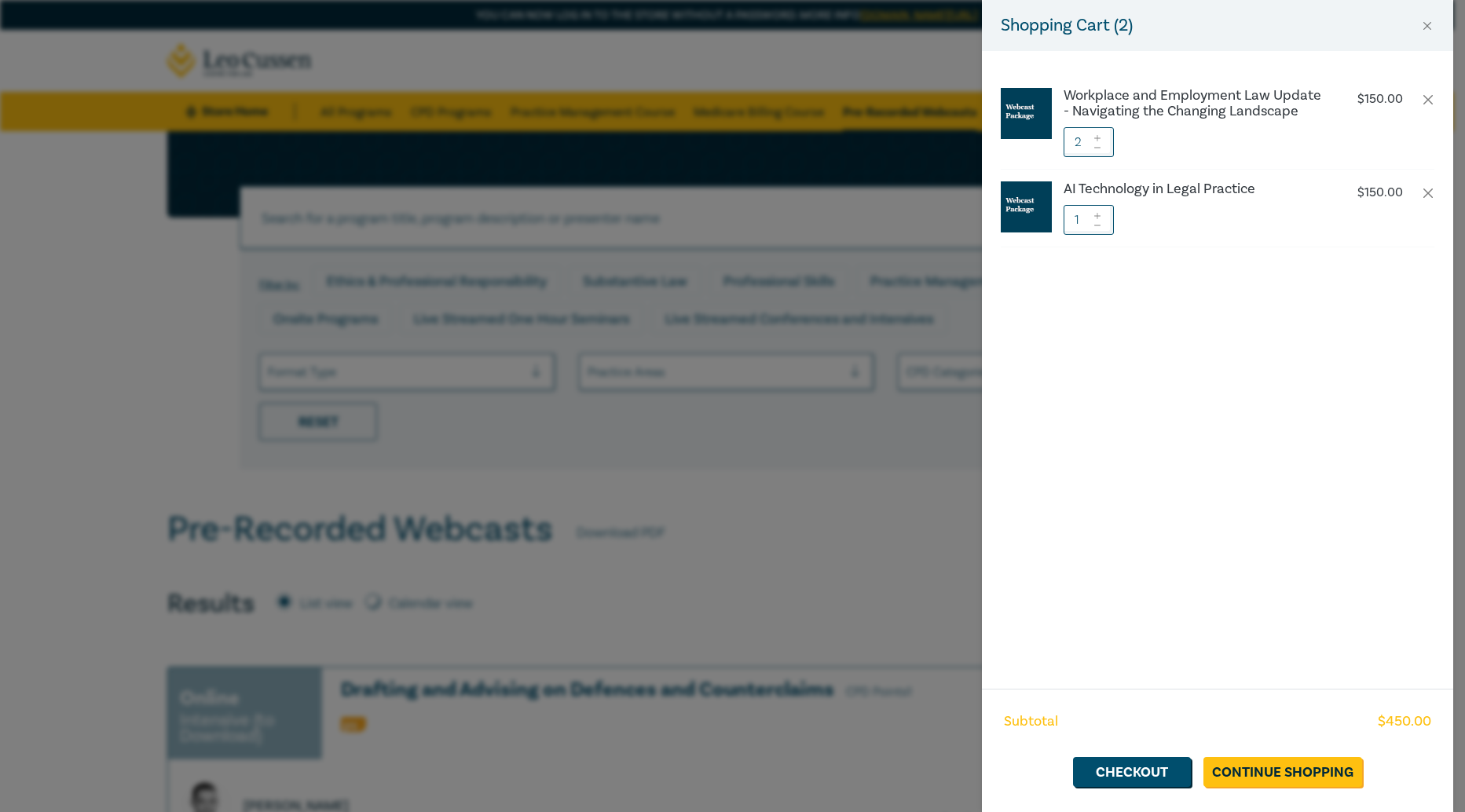
click at [1097, 150] on icon at bounding box center [1097, 147] width 11 height 6
click at [1129, 772] on link "Checkout" at bounding box center [1132, 771] width 118 height 30
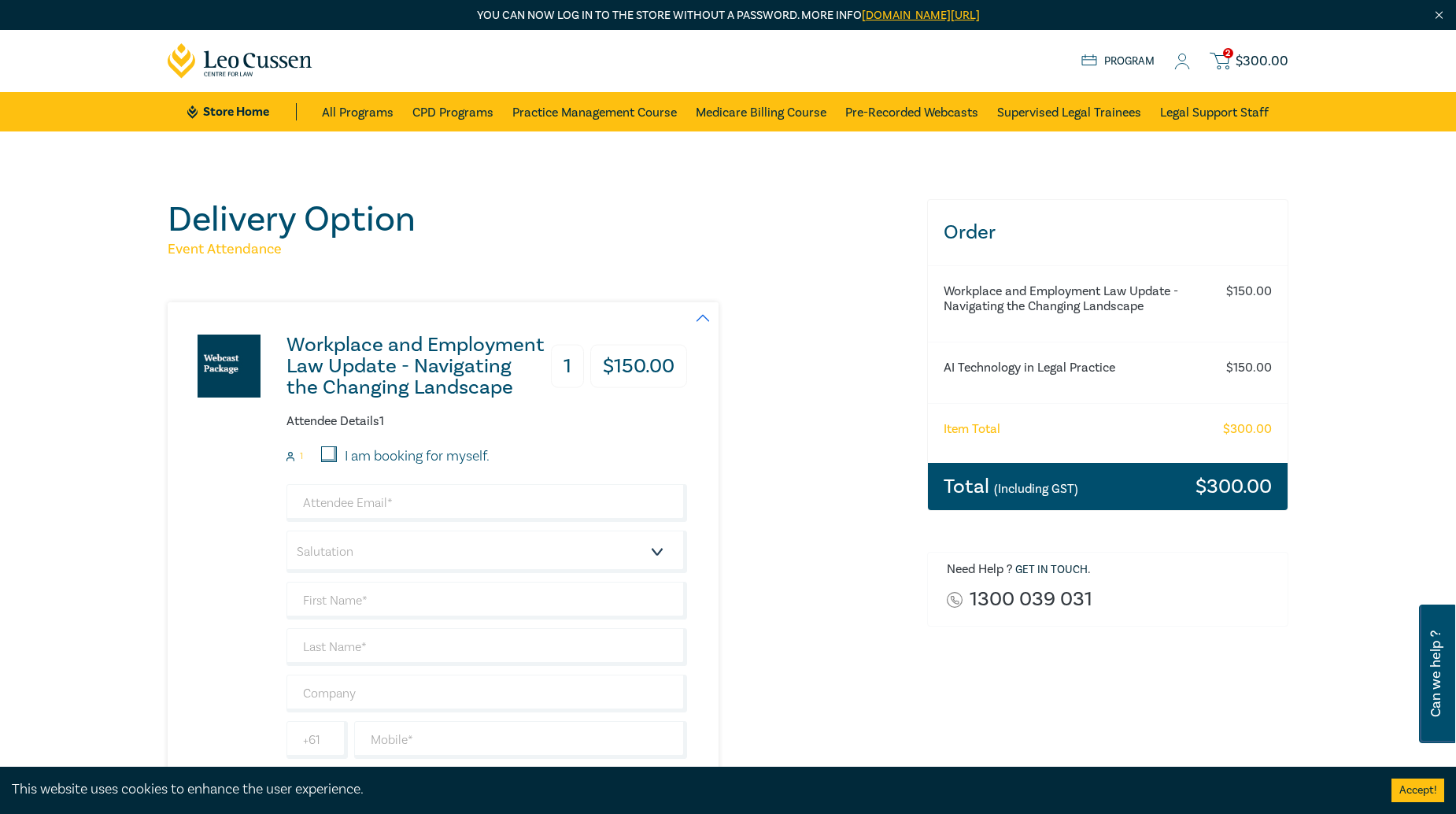
click at [356, 462] on label "I am booking for myself." at bounding box center [417, 457] width 145 height 20
click at [337, 462] on input "I am booking for myself." at bounding box center [329, 454] width 16 height 16
checkbox input "true"
type input "traci@maisonchenlaw.com.au"
type input "Yan Yan"
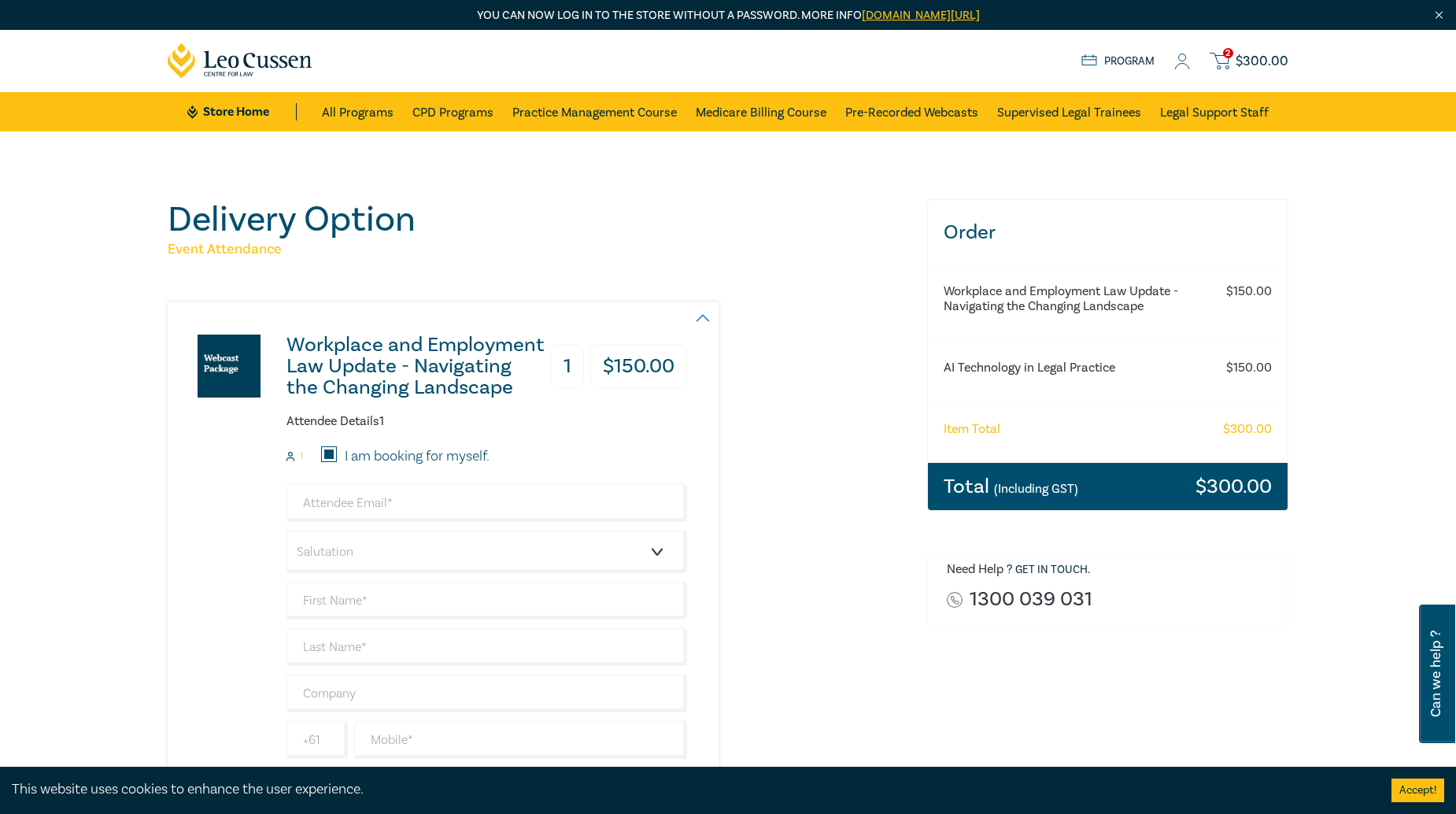
type input "Chen"
type input "448869477"
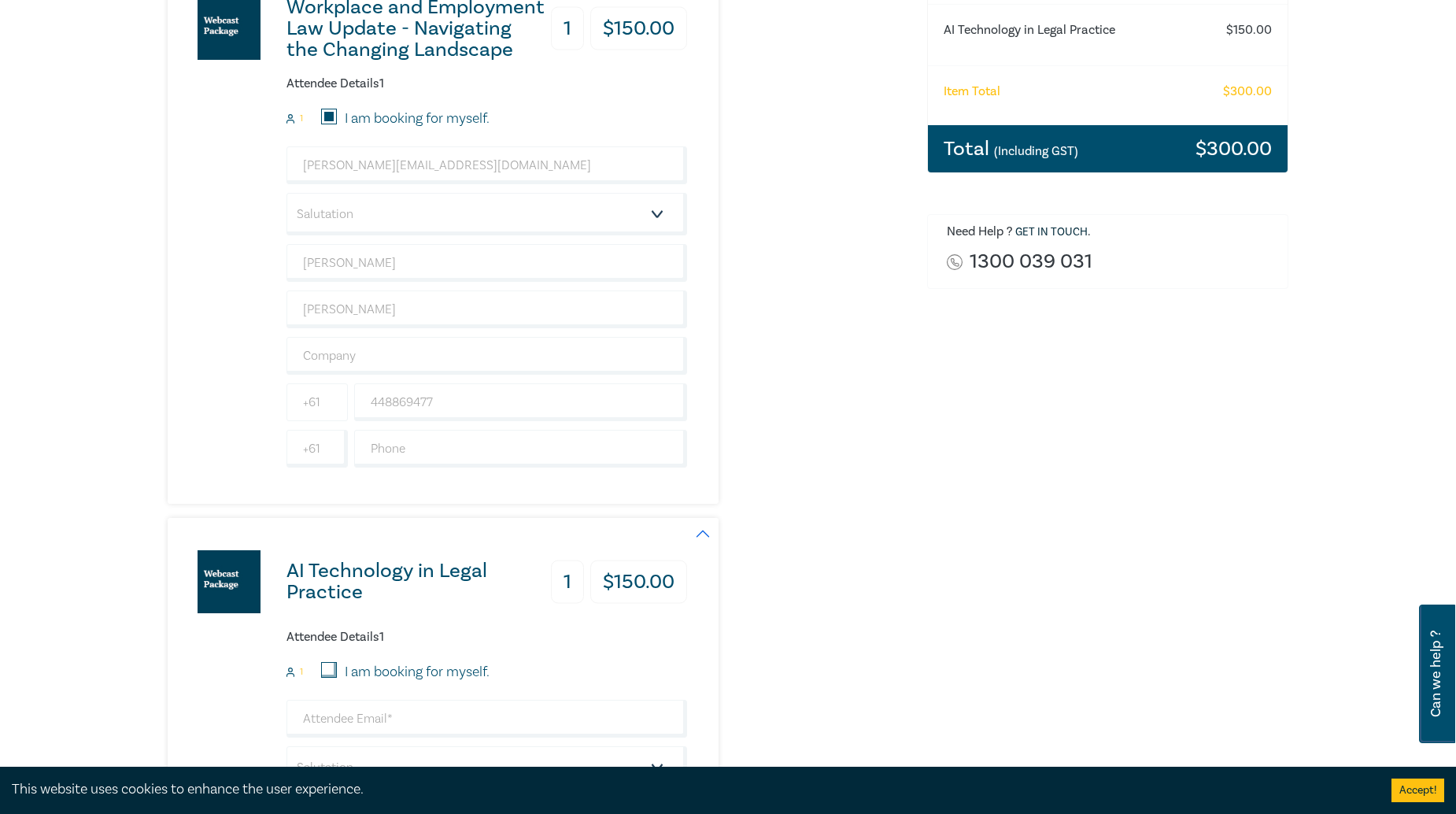
scroll to position [472, 0]
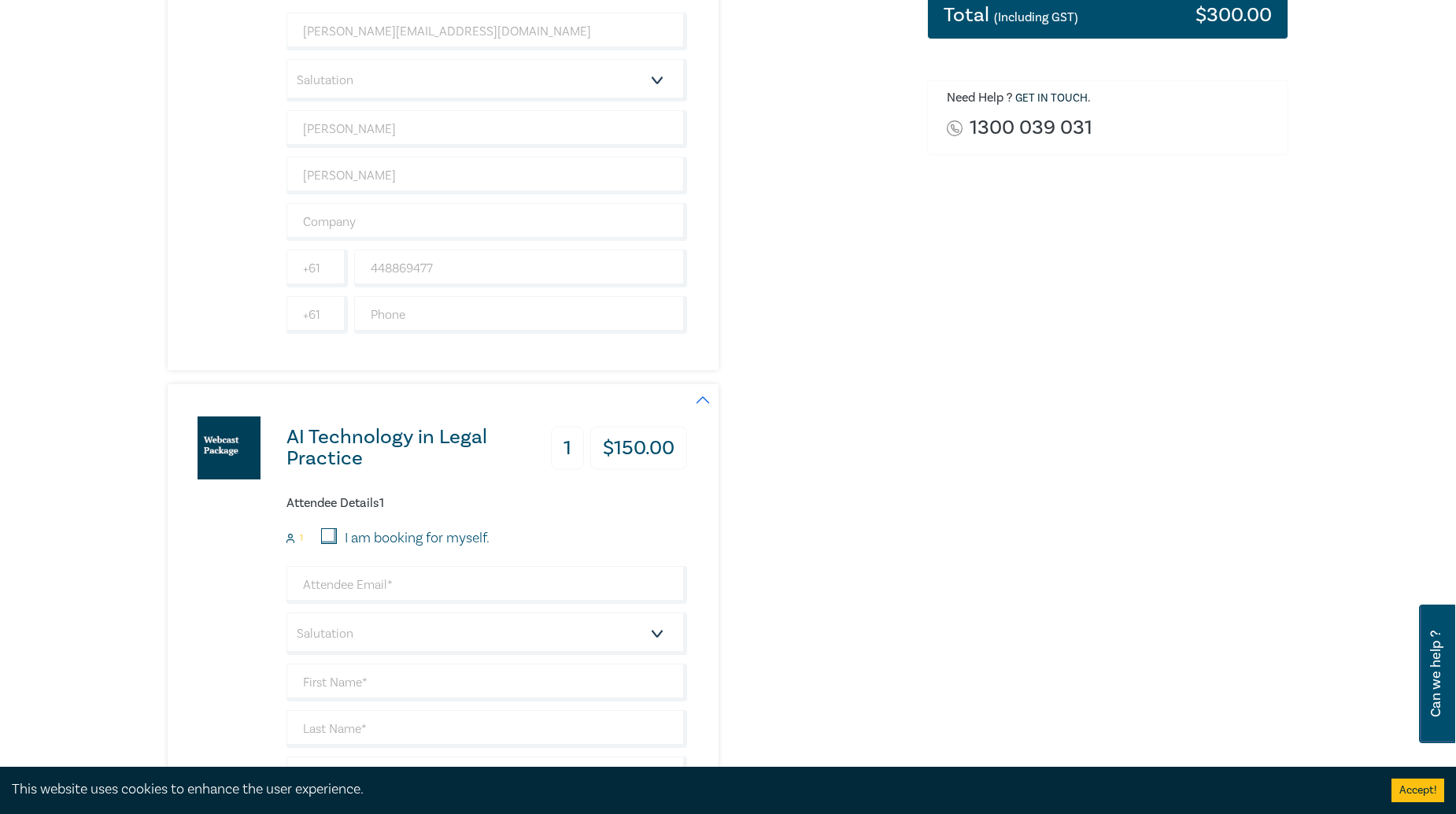
click at [330, 535] on input "I am booking for myself." at bounding box center [329, 536] width 16 height 16
checkbox input "true"
type input "traci@maisonchenlaw.com.au"
type input "Yan Yan"
type input "Chen"
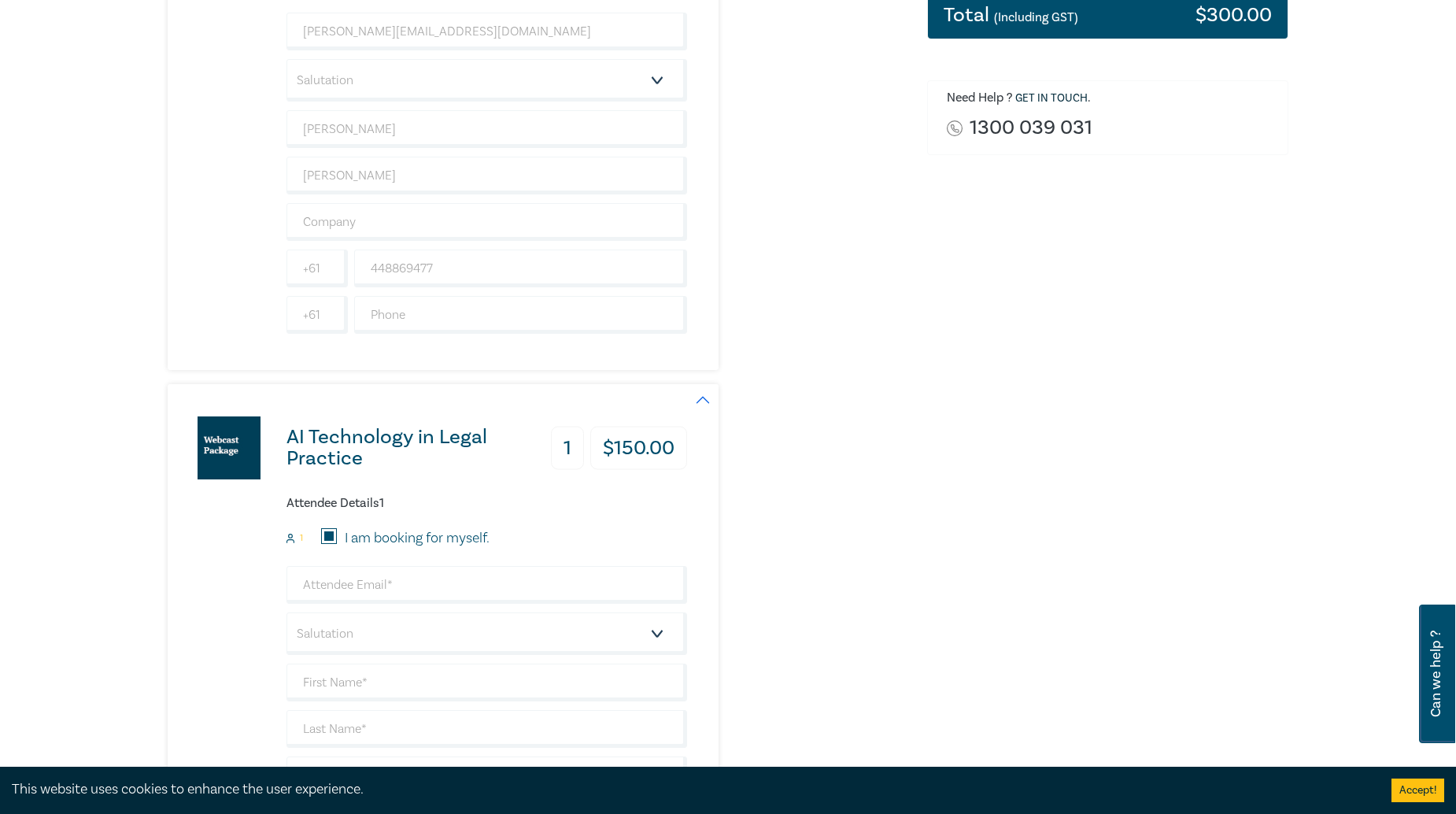
type input "448869477"
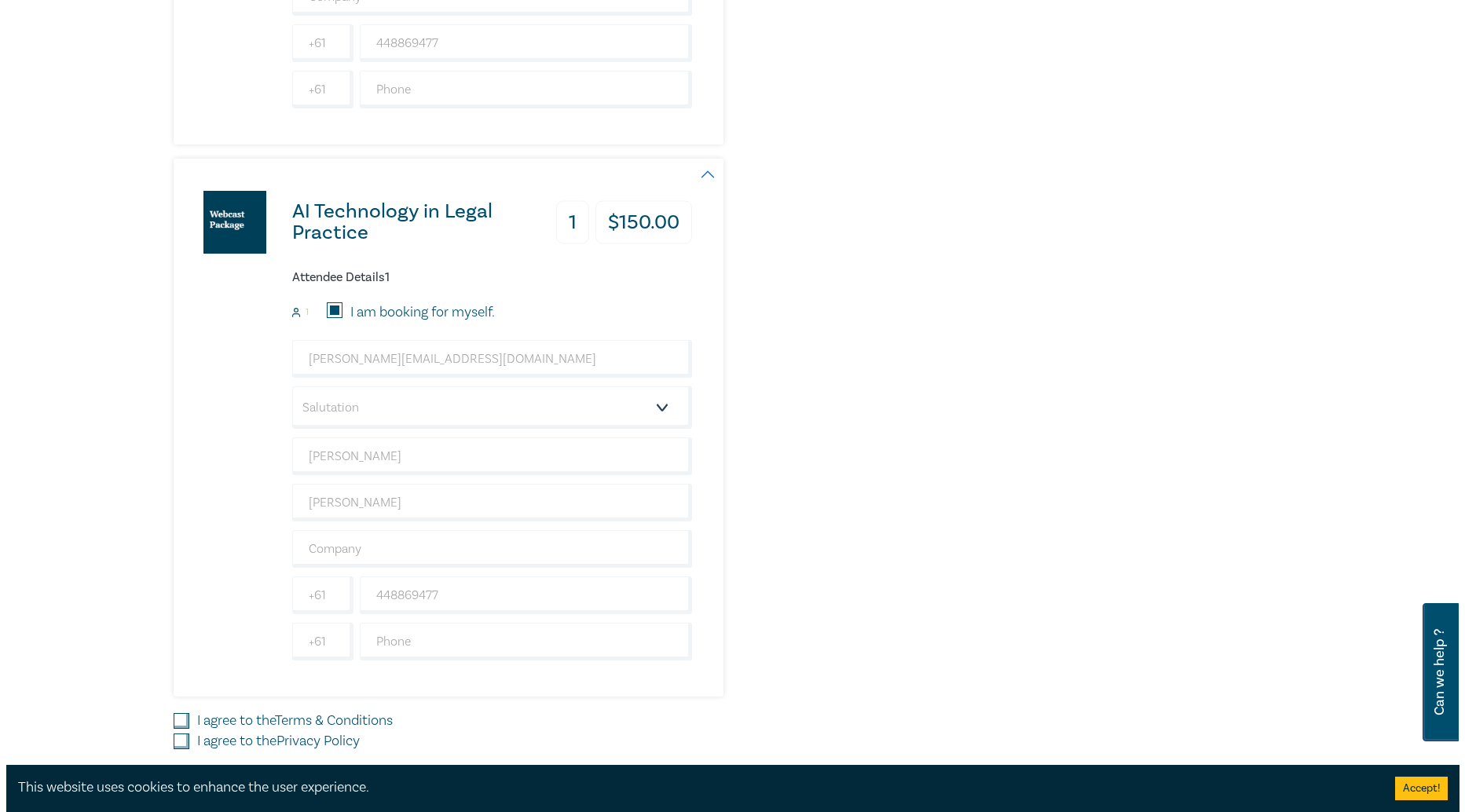
scroll to position [782, 0]
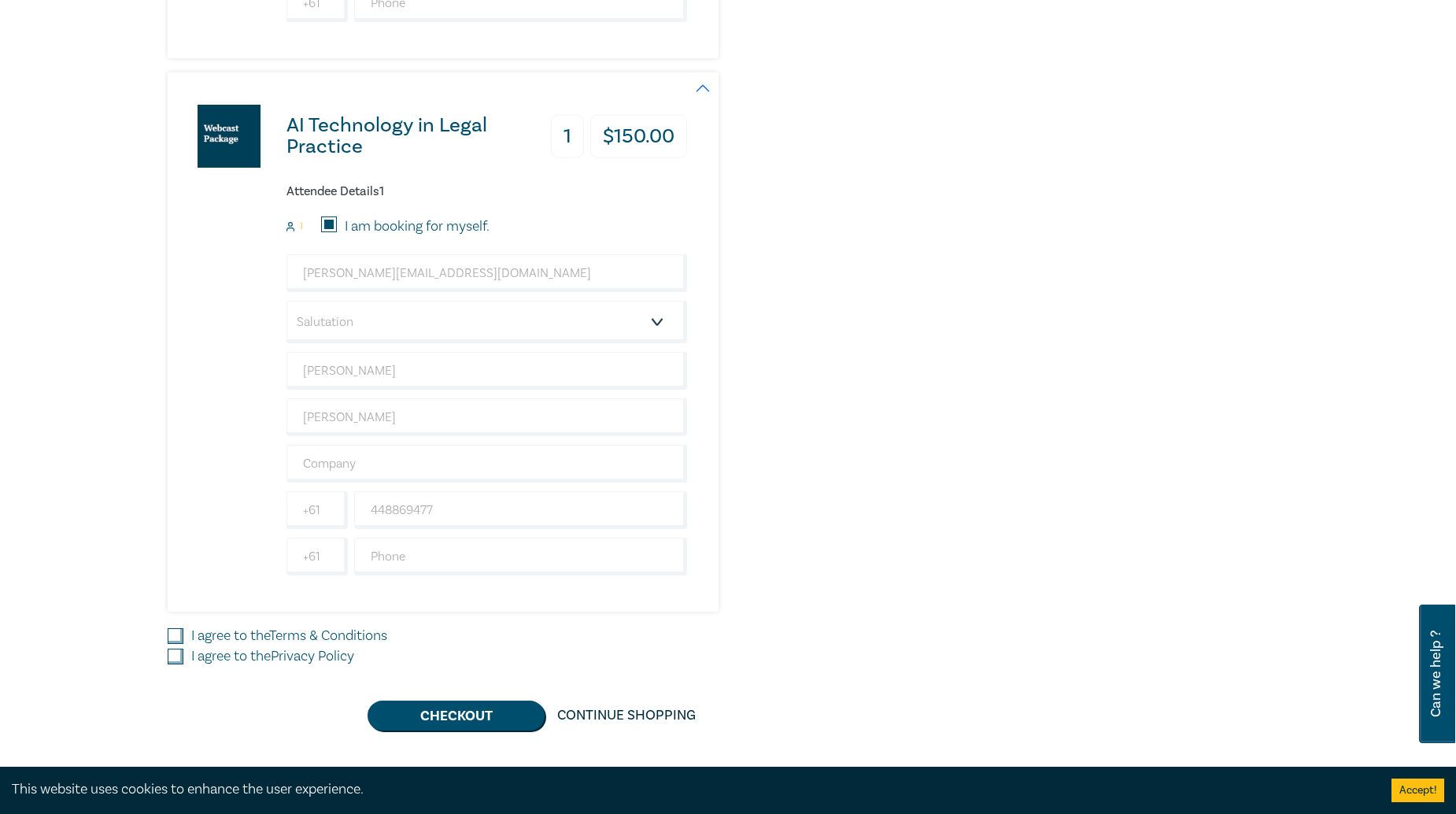
click at [337, 637] on link "Terms & Conditions" at bounding box center [328, 635] width 118 height 18
click at [184, 637] on input "I agree to the Terms & Conditions" at bounding box center [175, 636] width 16 height 16
checkbox input "true"
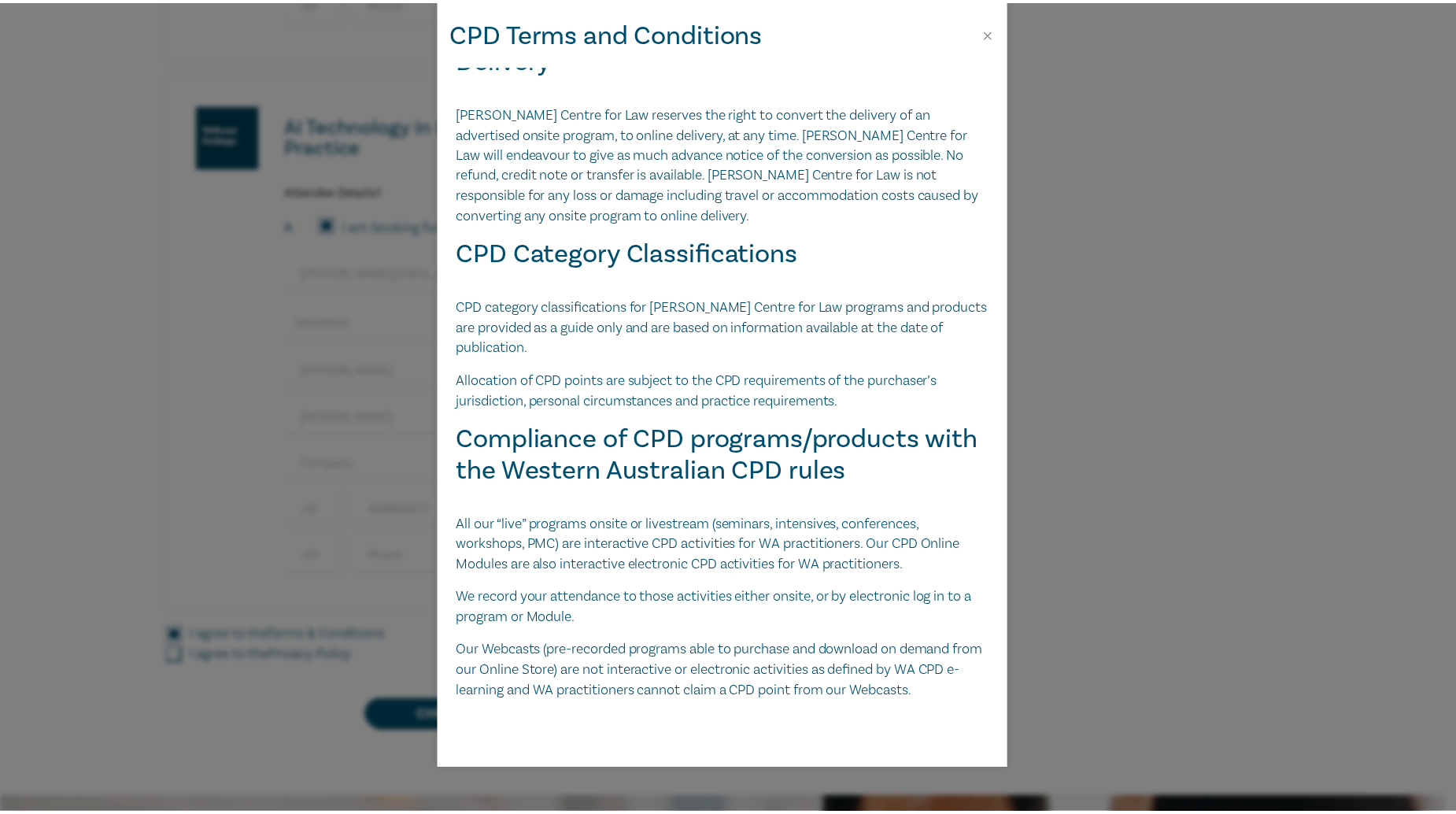
scroll to position [3226, 0]
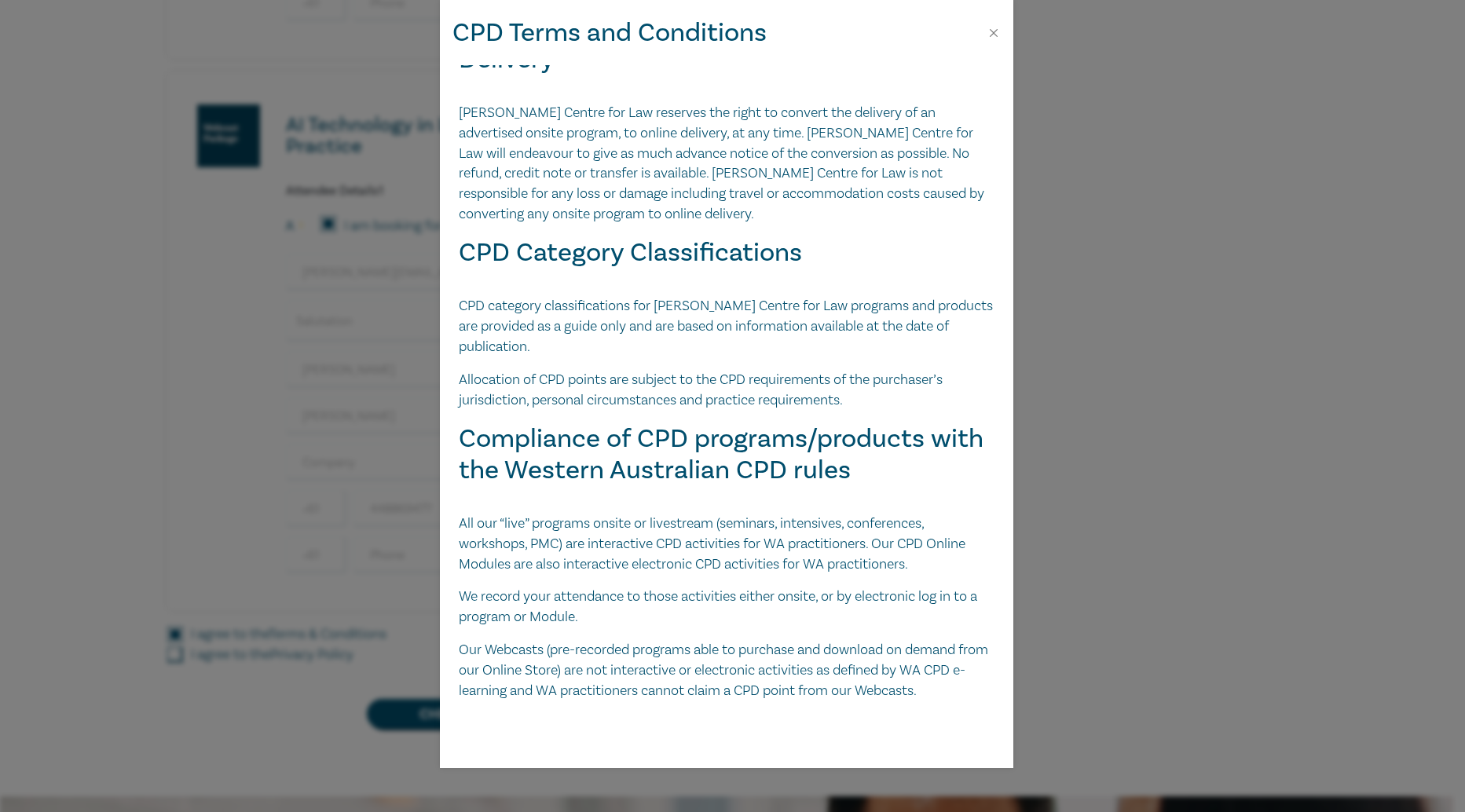
click at [995, 39] on div "CPD Terms and Conditions" at bounding box center [726, 32] width 573 height 65
click at [995, 31] on button "Close" at bounding box center [993, 33] width 14 height 14
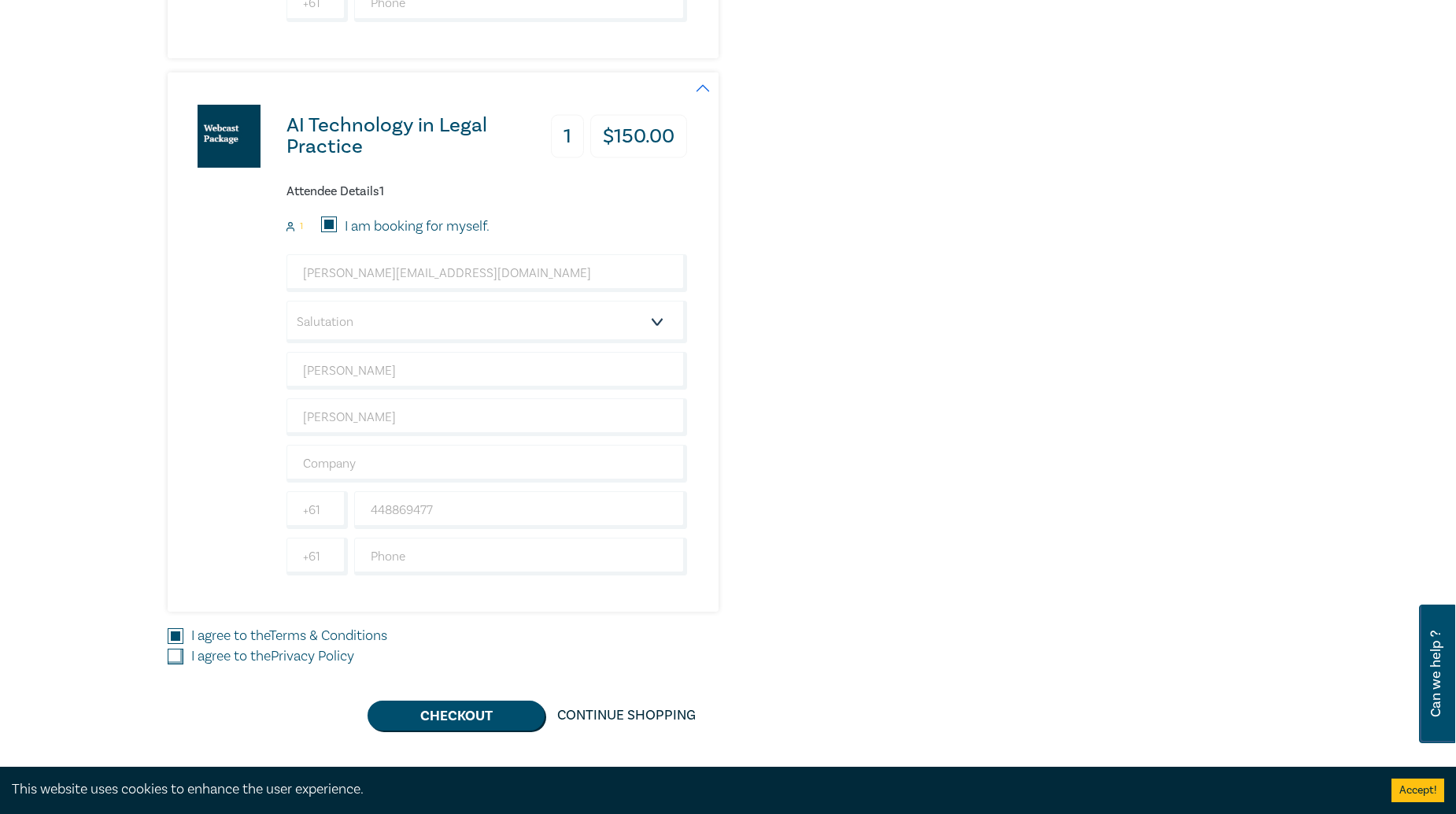
click at [174, 661] on input "I agree to the Privacy Policy" at bounding box center [175, 656] width 16 height 16
checkbox input "true"
click at [439, 717] on button "Checkout" at bounding box center [456, 715] width 177 height 30
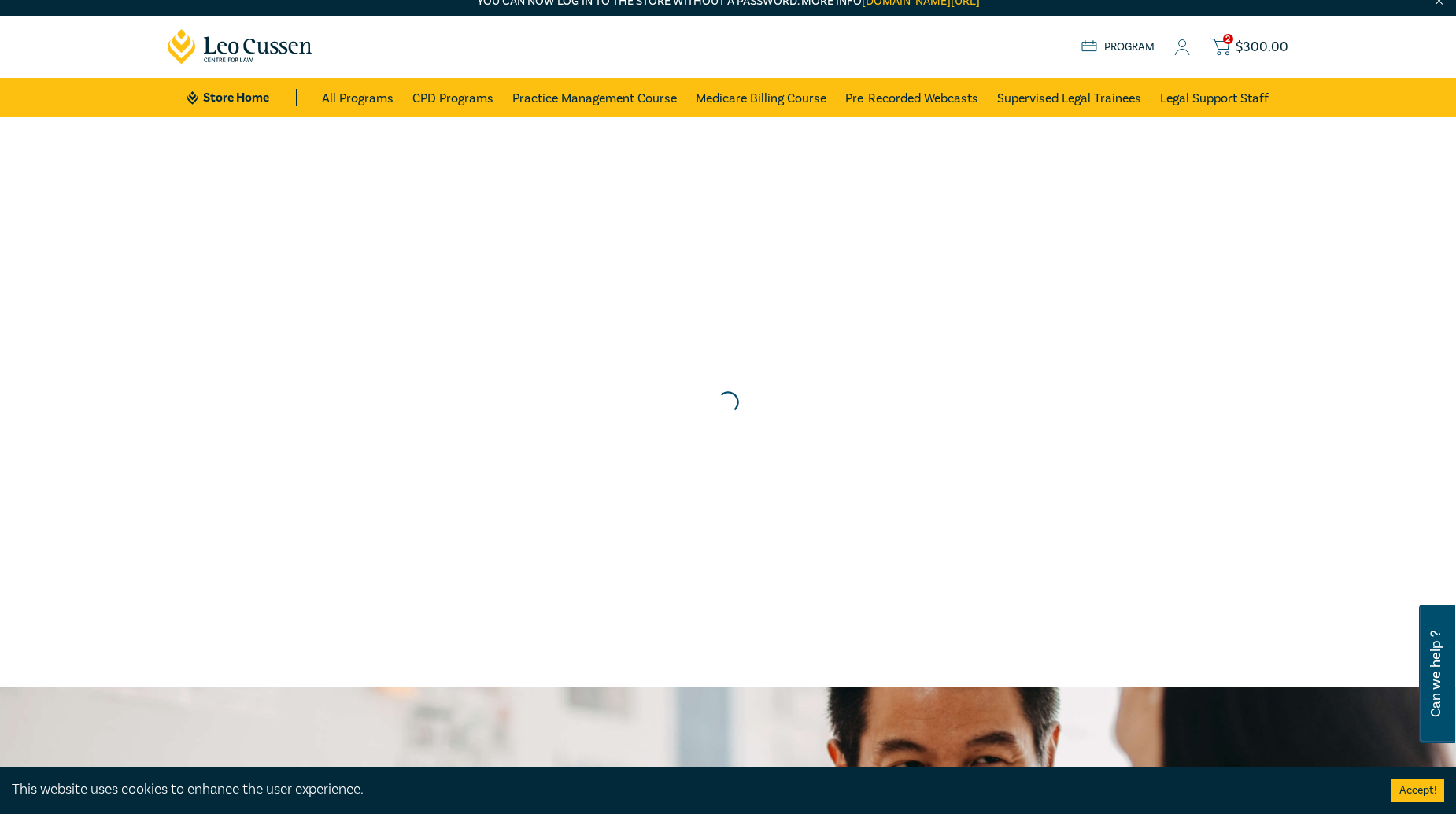
scroll to position [0, 0]
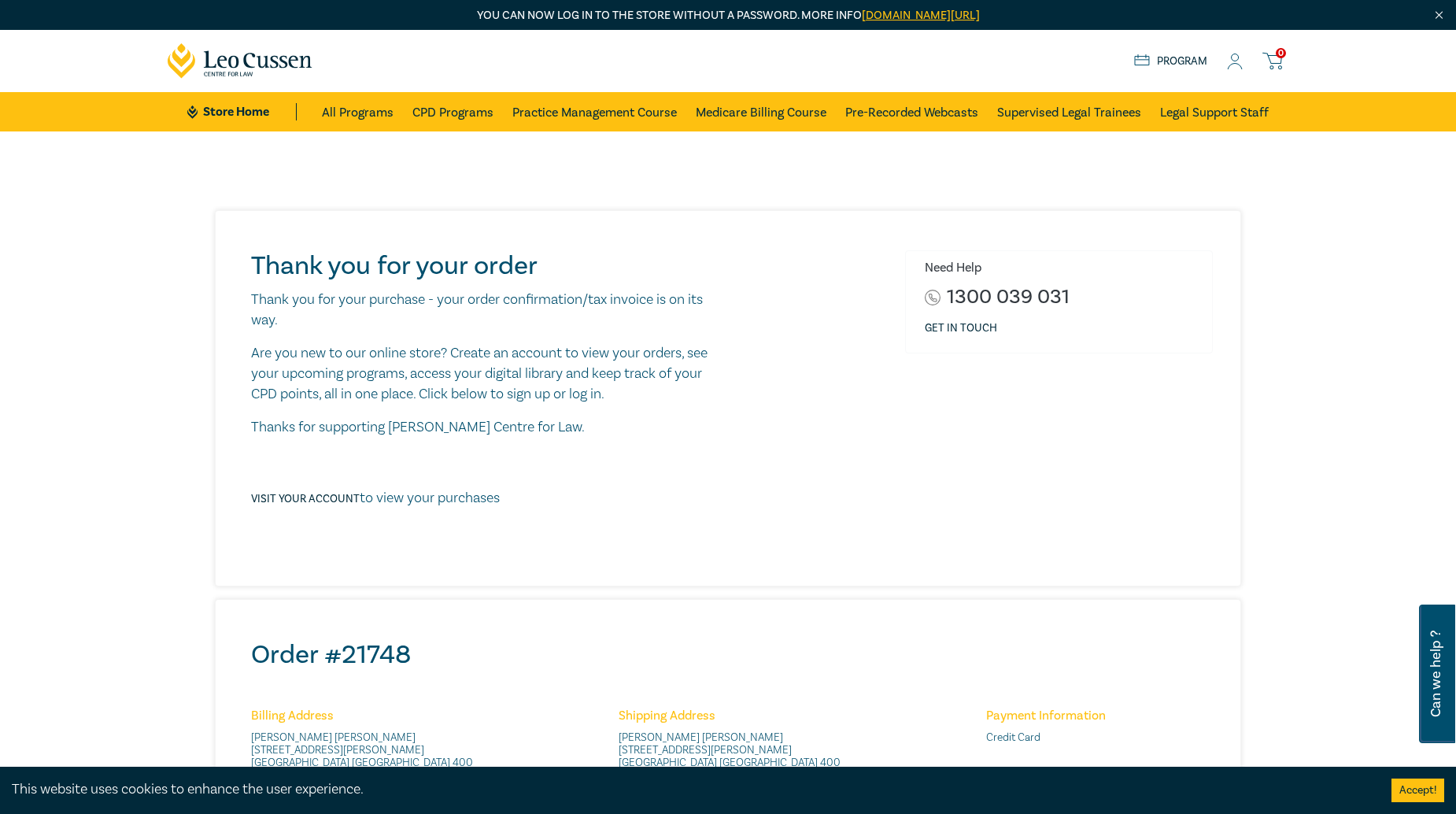
click at [1237, 60] on circle at bounding box center [1235, 58] width 7 height 7
